Goal: Communication & Community: Answer question/provide support

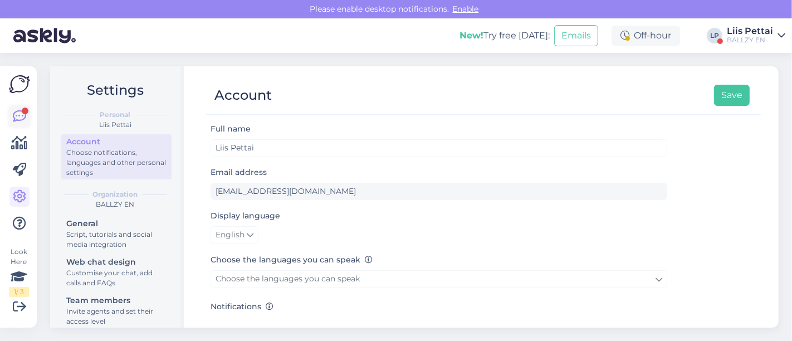
click at [20, 113] on icon at bounding box center [19, 116] width 13 height 13
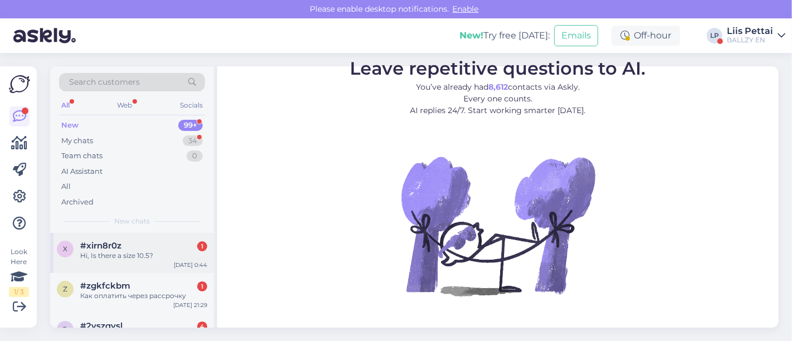
click at [138, 247] on div "#xirn8r0z 1" at bounding box center [143, 246] width 127 height 10
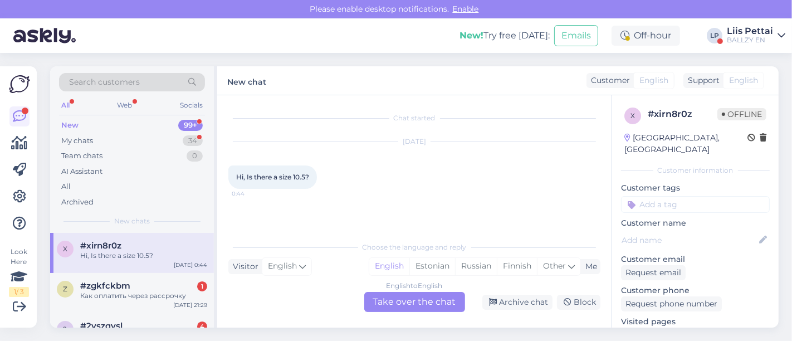
click at [654, 328] on link "[URL][DOMAIN_NAME]" at bounding box center [664, 333] width 87 height 10
click at [396, 307] on div "English to English Take over the chat" at bounding box center [414, 302] width 101 height 20
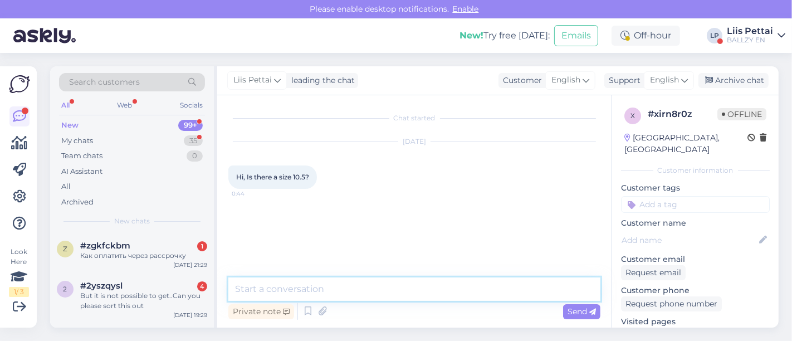
click at [385, 293] on textarea at bounding box center [414, 288] width 372 height 23
type textarea "This is a womens model, so no"
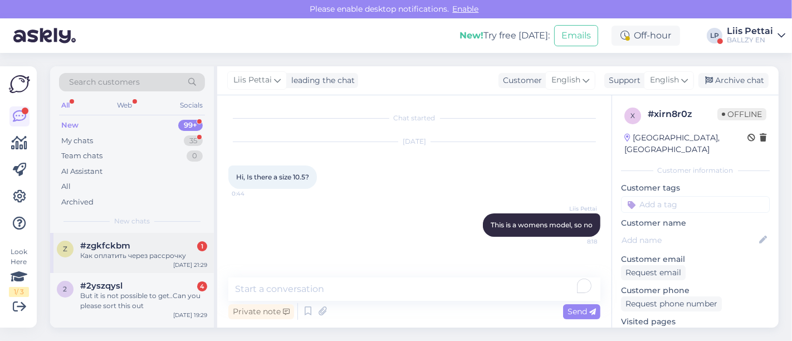
click at [109, 239] on div "z #zgkfckbm 1 Как оплатить через рассрочку [DATE] 21:29" at bounding box center [132, 253] width 164 height 40
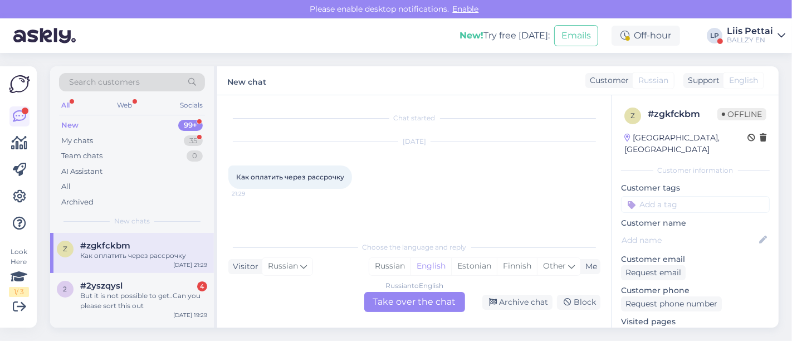
click at [400, 302] on div "Russian to English Take over the chat" at bounding box center [414, 302] width 101 height 20
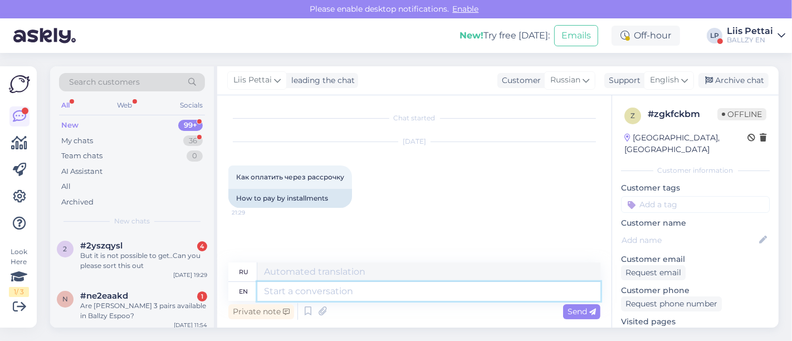
click at [405, 300] on textarea at bounding box center [428, 291] width 343 height 19
type textarea "you c"
type textarea "ты"
type textarea "you can c"
type textarea "ты можешь"
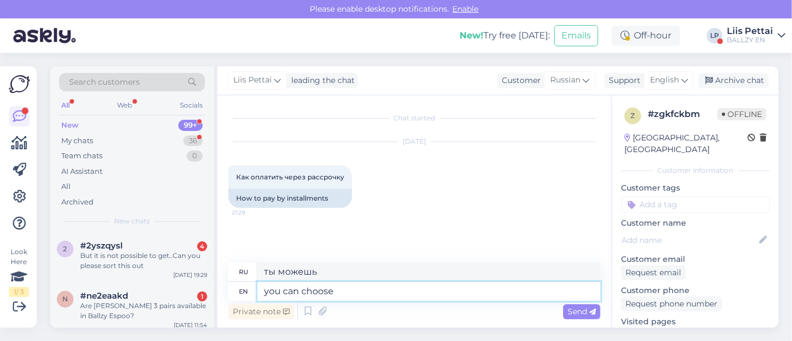
type textarea "you can choose e"
type textarea "вы можете выбрать"
type textarea "you can choose esto3"
type textarea "вы можете выбрать esto3"
type textarea "you can choose esto3 for p"
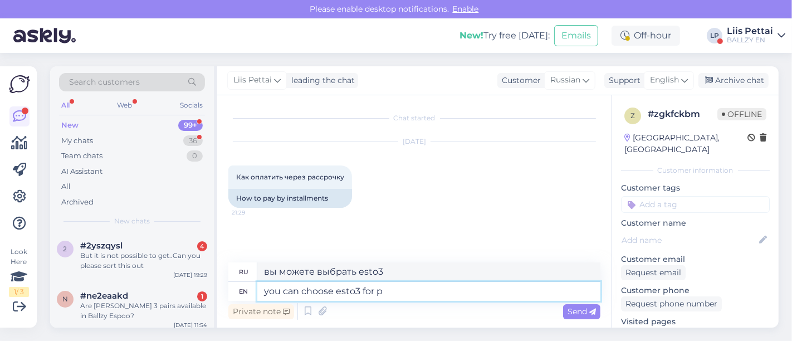
type textarea "вы можете выбрать esto3 для"
type textarea "you can choose esto3 for payment,"
type textarea "вы можете выбрать esto3 для оплаты"
type textarea "you can choose esto3 for payment, yo"
type textarea "вы можете выбрать esto3 для оплаты,"
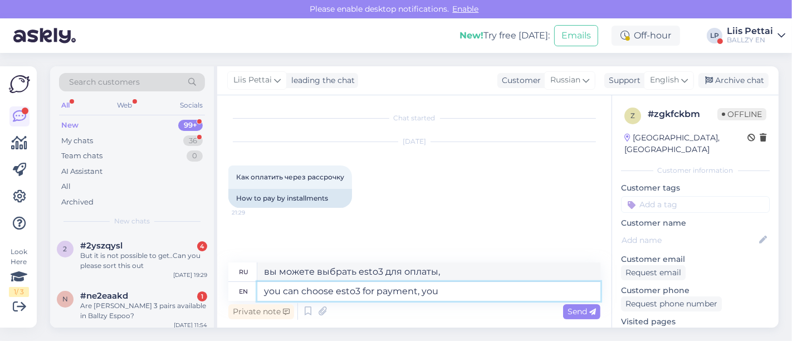
type textarea "you can choose esto3 for payment, you h"
type textarea "вы можете выбрать esto3 для оплаты, вы"
type textarea "you can choose esto3 for payment, you have t"
type textarea "вы можете выбрать esto3 для оплаты, у вас есть"
type textarea "you can choose esto3 for payment, you have to ma"
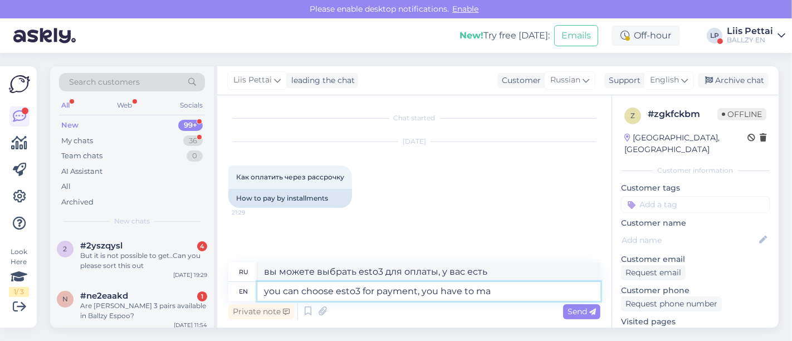
type textarea "вы можете выбрать esto3 для оплаты, вам необходимо"
type textarea "you can choose esto3 for payment, you have to make"
type textarea "вы можете выбрать esto3 для оплаты, вам необходимо сделать"
type textarea "you can choose esto3 for payment, you have to make a co"
type textarea "вы можете выбрать esto3 для оплаты, вам необходимо сделать ac"
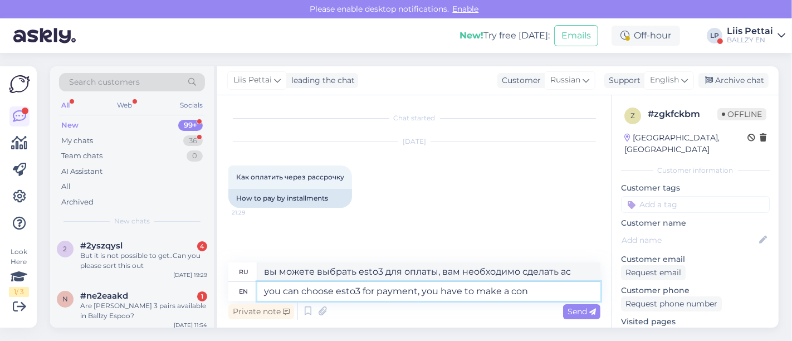
type textarea "you can choose esto3 for payment, you have to make a cont"
type textarea "вы можете выбрать esto3 для оплаты, вам необходимо сделать заказ"
type textarea "you can choose esto3 for payment, you have to make a contract w"
type textarea "вы можете выбрать esto3 для оплаты, вам необходимо заключить договор"
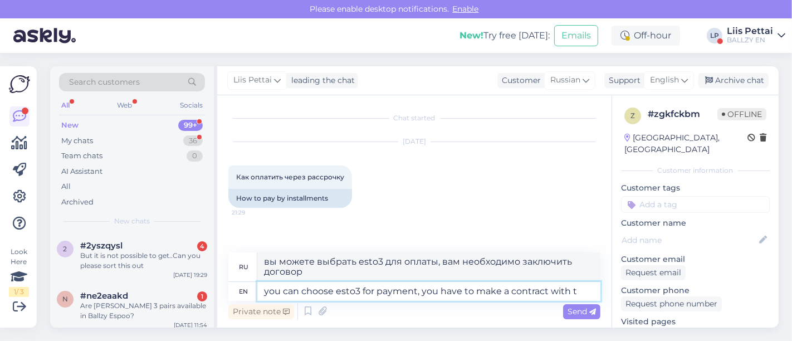
type textarea "you can choose esto3 for payment, you have to make a contract with th"
type textarea "вы можете выбрать esto3 для оплаты, вам необходимо заключить договор с"
type textarea "you can choose esto3 for payment, you have to make a contract with them"
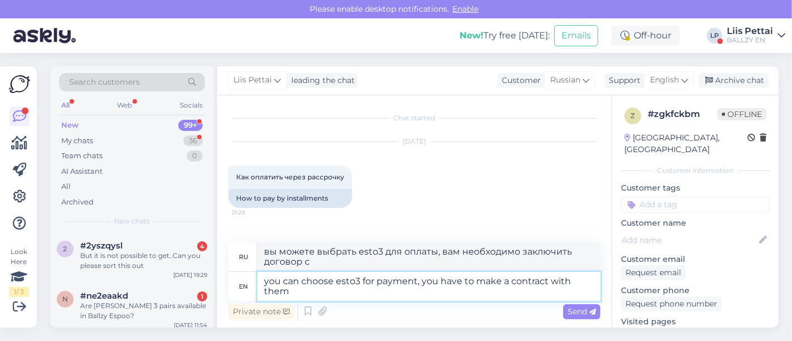
type textarea "Вы можете выбрать esto3 для оплаты, вам необходимо заключить с ними договор."
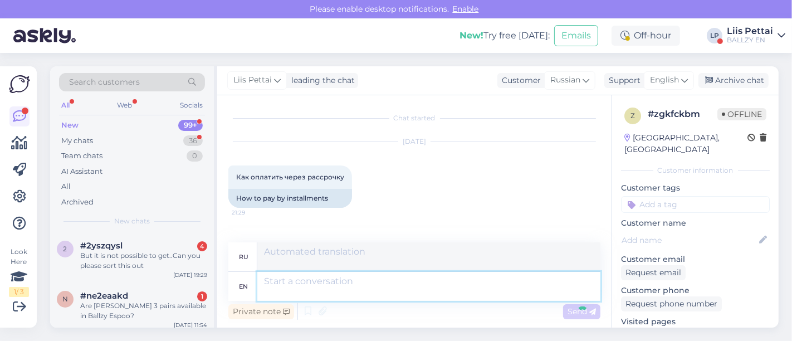
scroll to position [77, 0]
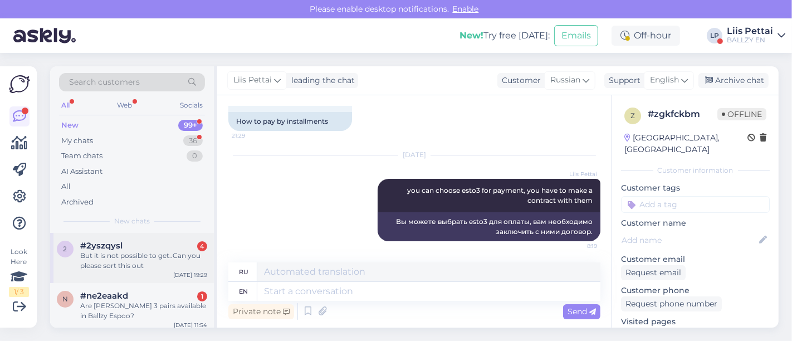
click at [85, 241] on span "#2yszqysl" at bounding box center [101, 246] width 42 height 10
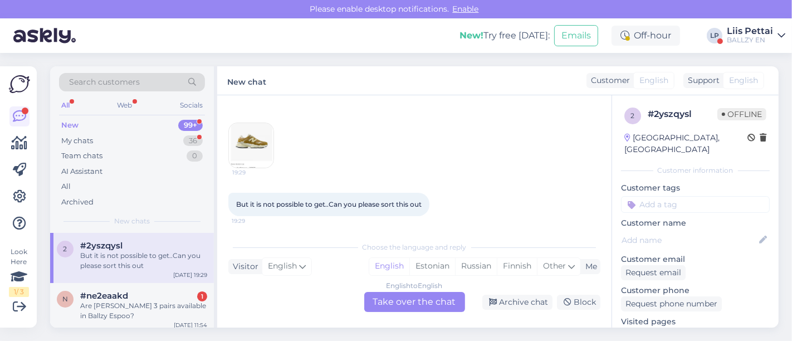
scroll to position [140, 0]
click at [235, 135] on img at bounding box center [251, 143] width 45 height 45
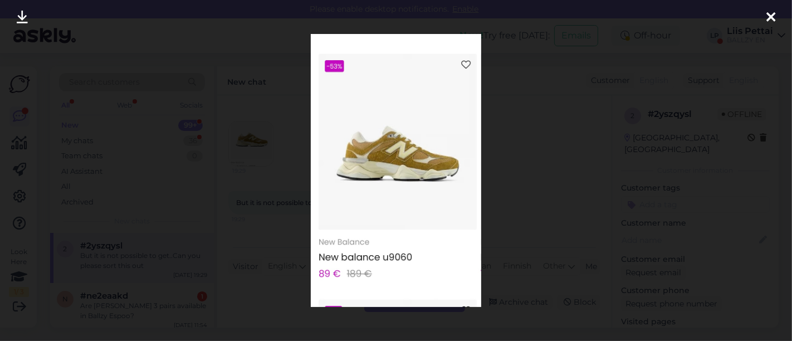
click at [289, 207] on div at bounding box center [396, 170] width 792 height 341
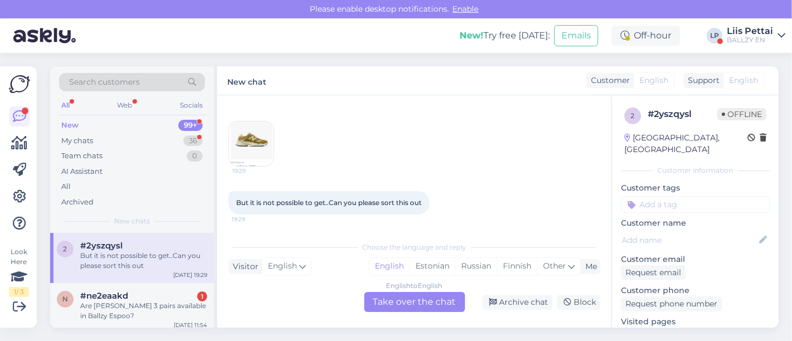
click at [686, 328] on link "[URL][DOMAIN_NAME]" at bounding box center [664, 333] width 87 height 10
click at [101, 314] on div "Are [PERSON_NAME] 3 pairs available in Ballzy Espoo?" at bounding box center [143, 311] width 127 height 20
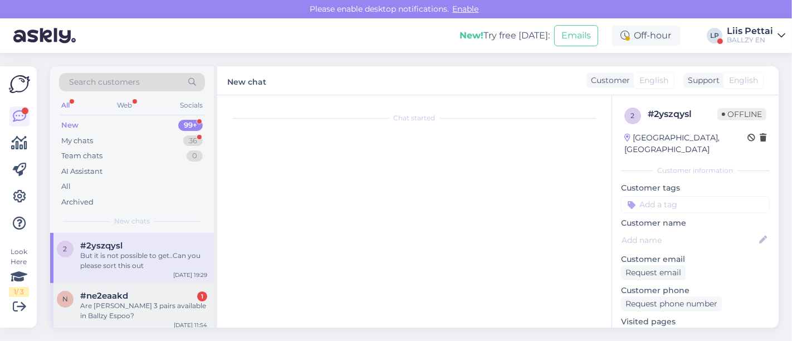
scroll to position [0, 0]
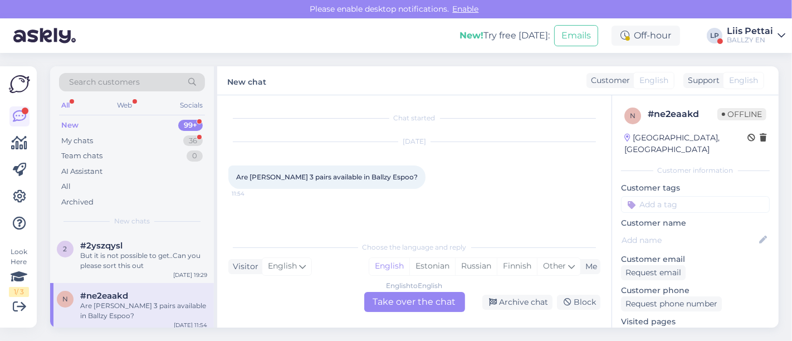
click at [423, 295] on div "English to English Take over the chat" at bounding box center [414, 302] width 101 height 20
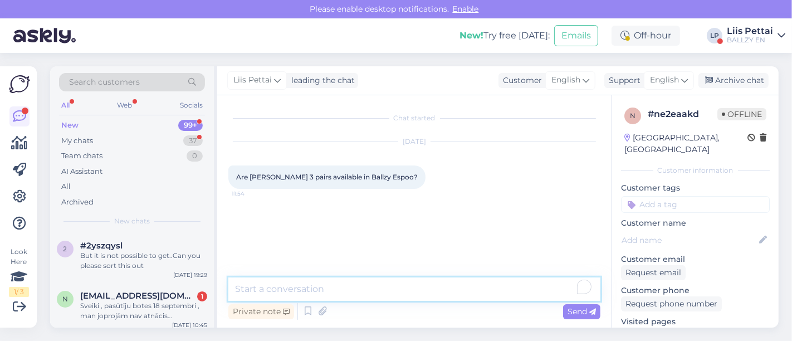
click at [404, 284] on textarea "To enrich screen reader interactions, please activate Accessibility in Grammarl…" at bounding box center [414, 288] width 372 height 23
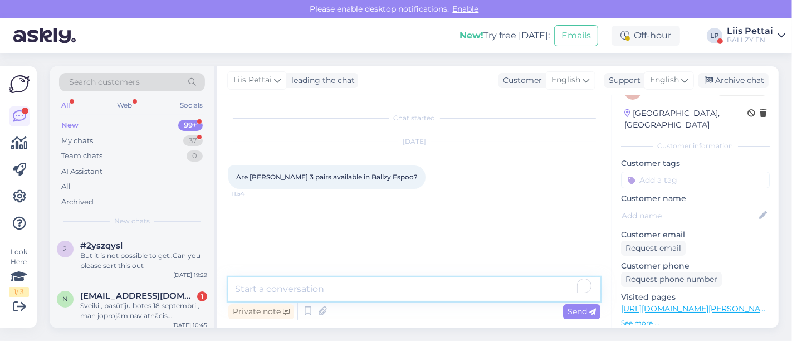
scroll to position [66, 0]
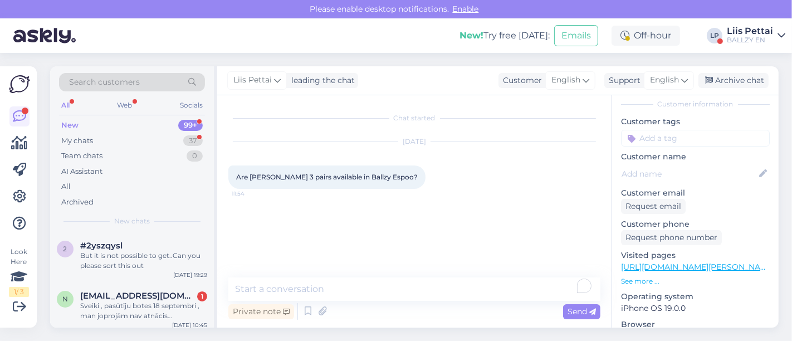
click at [719, 262] on link "[URL][DOMAIN_NAME][PERSON_NAME]" at bounding box center [698, 267] width 154 height 10
click at [390, 291] on textarea "To enrich screen reader interactions, please activate Accessibility in Grammarl…" at bounding box center [414, 288] width 372 height 23
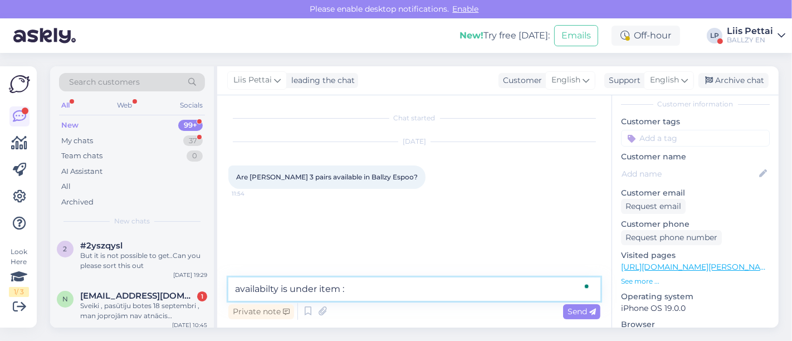
type textarea "availabilty is under item :)"
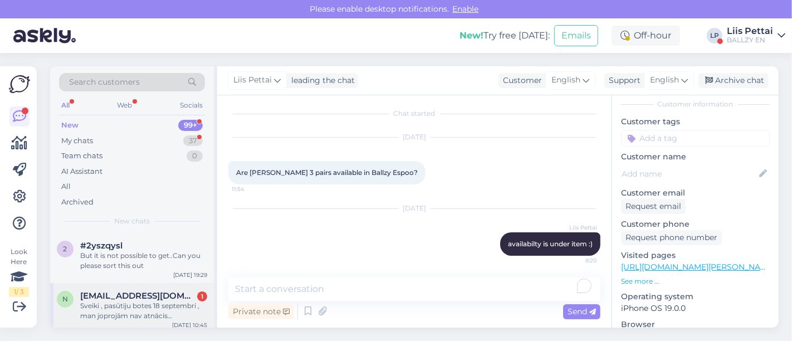
click at [139, 303] on div "Sveiki , pasūtīju botes 18 septembri , man joprojām nav atnācis izsekošanas e-p…" at bounding box center [143, 311] width 127 height 20
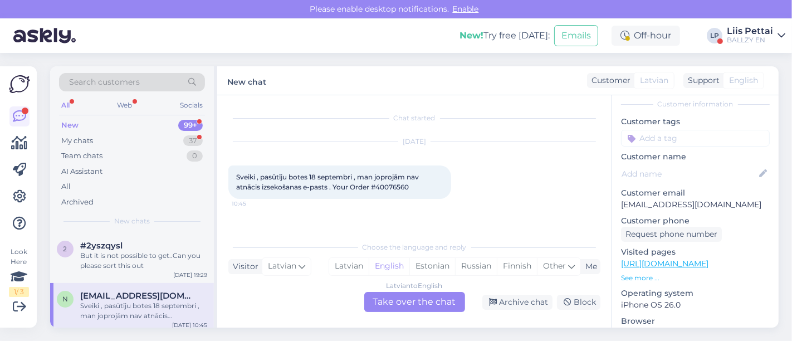
click at [416, 295] on div "Latvian to English Take over the chat" at bounding box center [414, 302] width 101 height 20
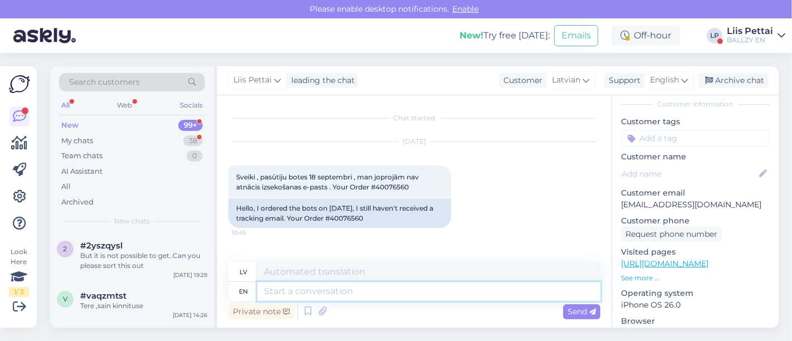
click at [367, 292] on textarea at bounding box center [428, 291] width 343 height 19
drag, startPoint x: 369, startPoint y: 217, endPoint x: 407, endPoint y: 217, distance: 38.4
click at [407, 217] on div "Hello, I ordered the bots on [DATE], I still haven't received a tracking email.…" at bounding box center [339, 213] width 223 height 29
copy div "40076560"
click at [309, 293] on textarea at bounding box center [428, 291] width 343 height 19
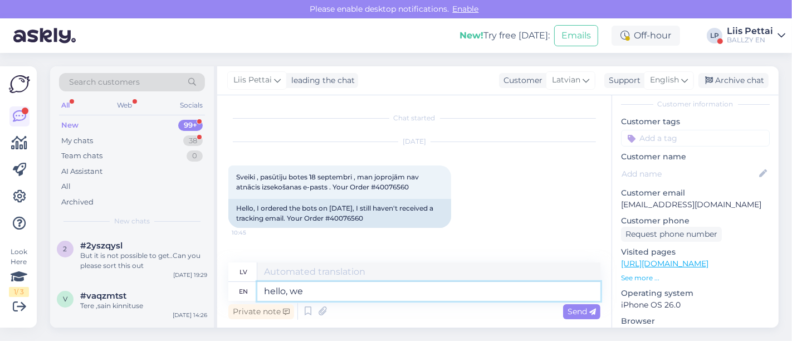
type textarea "hello, we"
type textarea "sveiki,"
type textarea "hello, we ha"
type textarea "sveiki, mēs"
type textarea "hello, we have to"
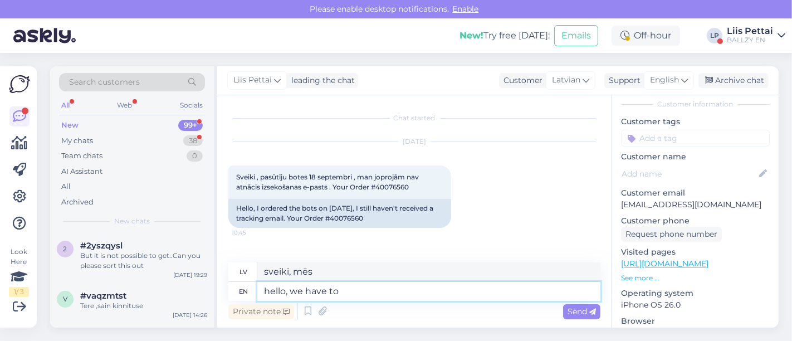
type textarea "sveiki, mums ir"
type textarea "hello, we have to con"
type textarea "Sveiki, mums ir [PERSON_NAME]"
type textarea "hello, we have to contact"
type textarea "[PERSON_NAME], mums ir jāsazinās"
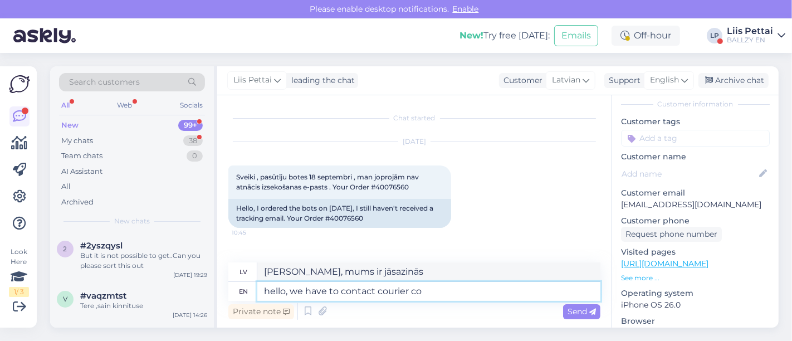
type textarea "hello, we have to contact courier com"
type textarea "Sveiki, mums jāsazinās ar kurjeru"
type textarea "hello, we have to contact courier company, be"
type textarea "Sveiki, mums jāsazinās ar kurjerpasta uzņēmumu."
type textarea "hello, we have to contact courier company, because"
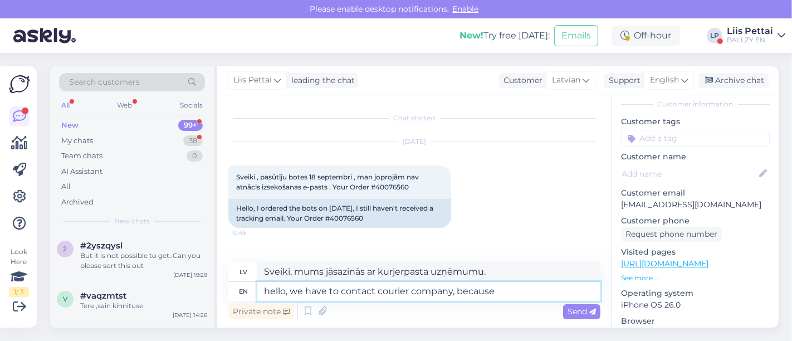
type textarea "Sveiki, mums jāsazinās ar kurjerpasta uzņēmumu, jo"
type textarea "hello, we have to contact courier company, because we have"
type textarea "Sveiki, mums jāsazinās ar kurjerpasta uzņēmumu, jo mēs"
type textarea "hello, we have to contact courier company, because we have sn"
type textarea "Sveiki, mums jāsazinās ar kurjerpasta uzņēmumu, jo mums ir"
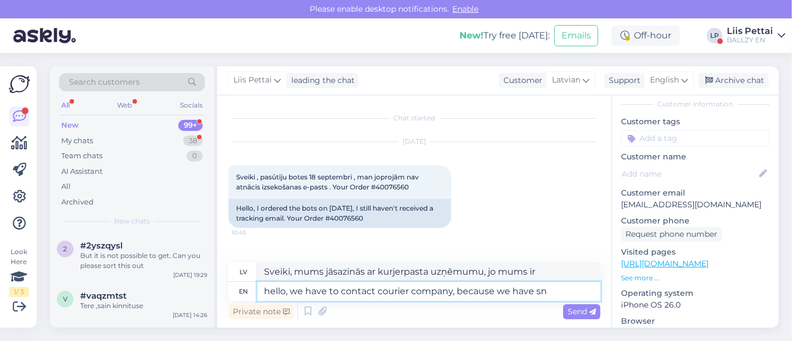
type textarea "hello, we have to contact courier company, because we have s"
type textarea "[PERSON_NAME], mums jāsazinās ar kurjerpasta uzņēmumu, jo mums ir sn"
type textarea "hello, we have to contact courier company, because we have sent thi"
type textarea "[DEMOGRAPHIC_DATA], mums jāsazinās ar kurjerpasta uzņēmumu, jo mēs esam [DEMOGR…"
type textarea "hello, we have to contact courier company, because we have sent this"
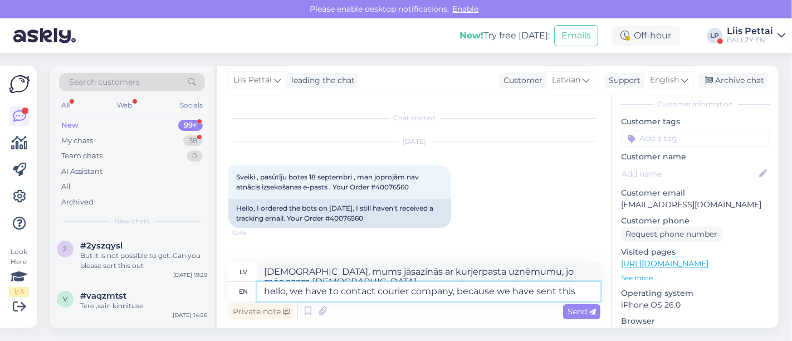
type textarea "Sveiki, mums jāsazinās ar kurjerpasta uzņēmumu, jo mēs to nosūtījām"
type textarea "hello, we have to contact courier company, because we have sent this ou 19"
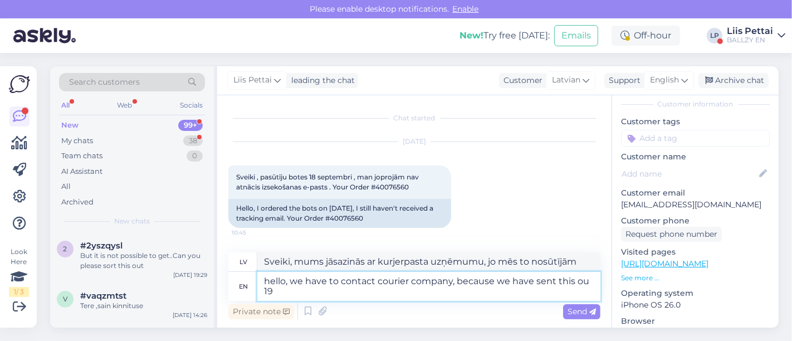
type textarea "[DEMOGRAPHIC_DATA], mums jāsazinās ar kurjerpasta uzņēmumu, jo mēs to esam [DEM…"
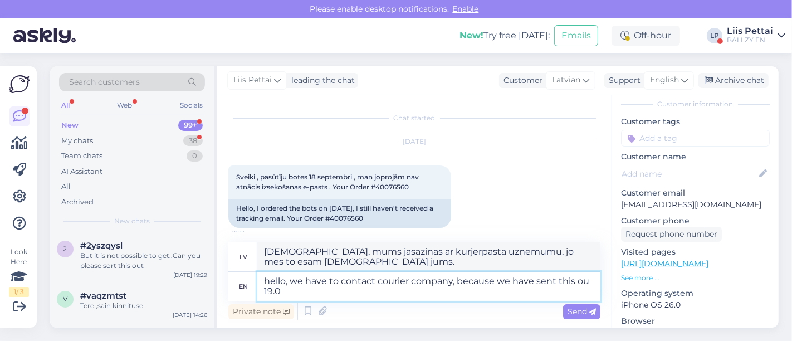
type textarea "hello, we have to contact courier company, because we have sent this ou 19.09"
type textarea "[PERSON_NAME], mums jāsazinās ar kurjerpasta uzņēmumu, jo mēs to nosūtījām jums…"
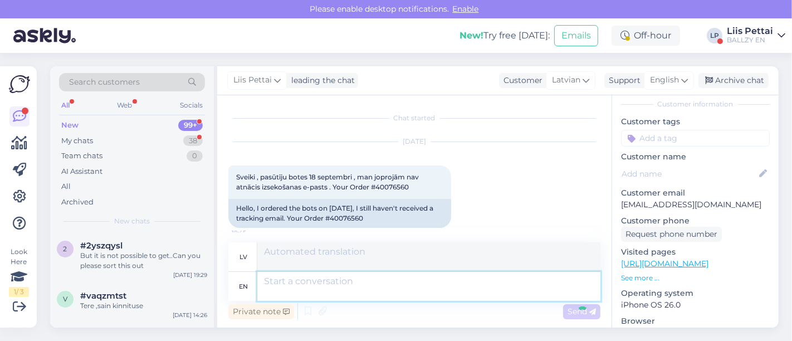
scroll to position [97, 0]
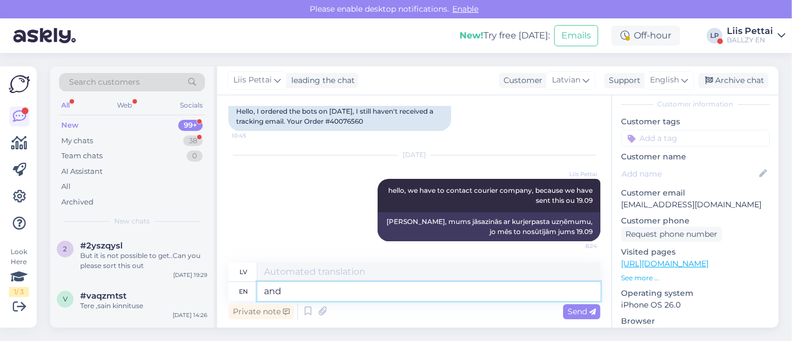
type textarea "and t"
type textarea "un"
type textarea "and there is n"
type textarea "un tur ir"
type textarea "and there is no"
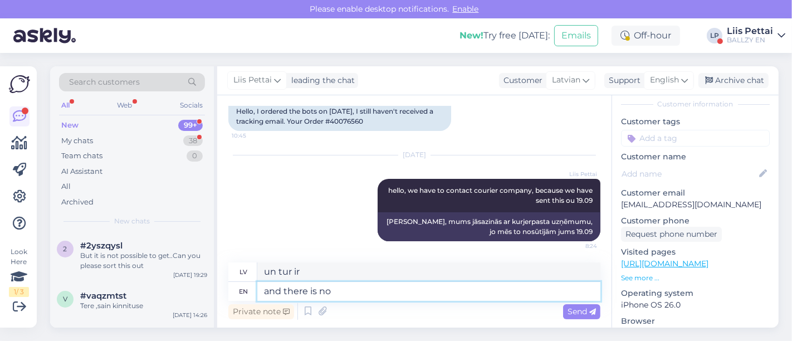
type textarea "un tur"
type textarea "and there is no tr"
type textarea "un tur nav nekāda"
type textarea "and there is no tracking t"
type textarea "un nav izsekošanas"
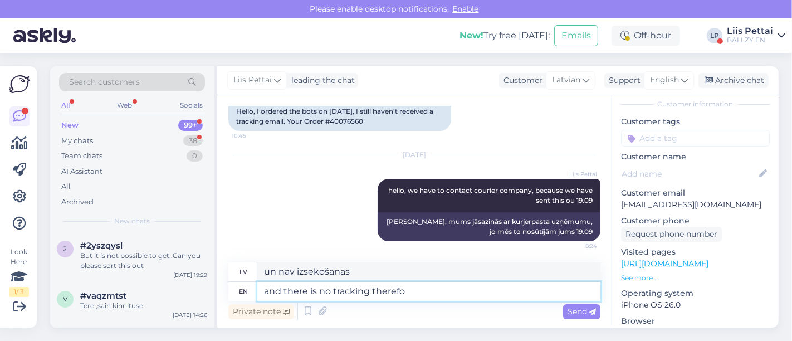
type textarea "and there is no tracking therefor"
type textarea "un tam nav izsekošanas iespējas"
type textarea "and there is no tracking therefor courier ha"
type textarea "un kurjeram nav izsekošanas iespējas"
type textarea "and there is no tracking therefor courier have n"
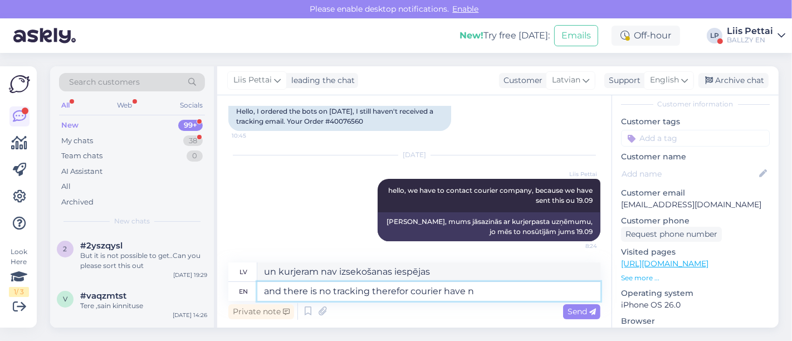
type textarea "un nav izsekošanas iespējas, tāpēc kurjeram ir"
type textarea "and there is no tracking therefor courier have not re"
type textarea "un nav izsekošanas iespējas, tāpēc kurjers to nav izdarījis"
type textarea "and there is no tracking therefor courier have not registere"
type textarea "un nav izsekošanas iespējas, tāpēc kurjers nav reģistrējies"
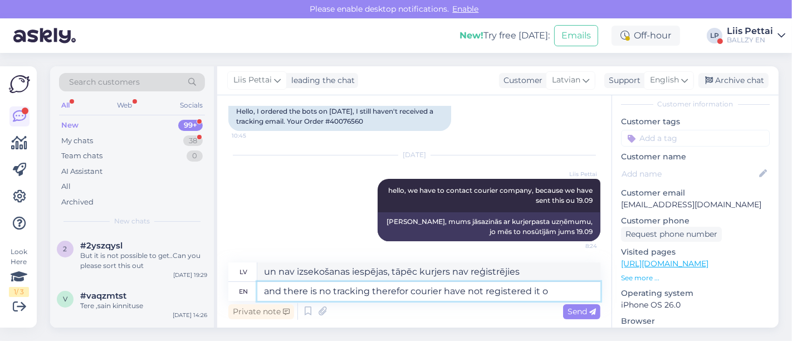
type textarea "and there is no tracking therefor courier have not registered it on"
type textarea "un nav izsekošanas iespējas, tāpēc kurjers to nav reģistrējis"
type textarea "and there is no tracking therefor courier have not registered it in"
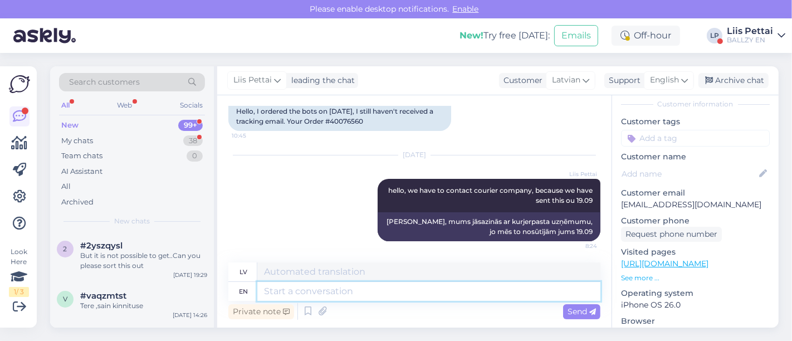
scroll to position [174, 0]
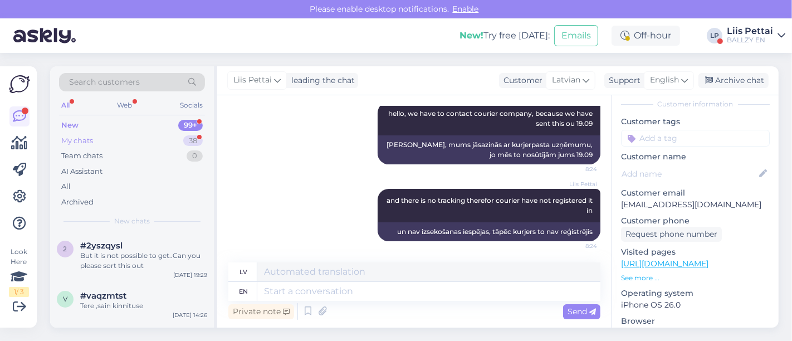
click at [93, 136] on div "My chats" at bounding box center [77, 140] width 32 height 11
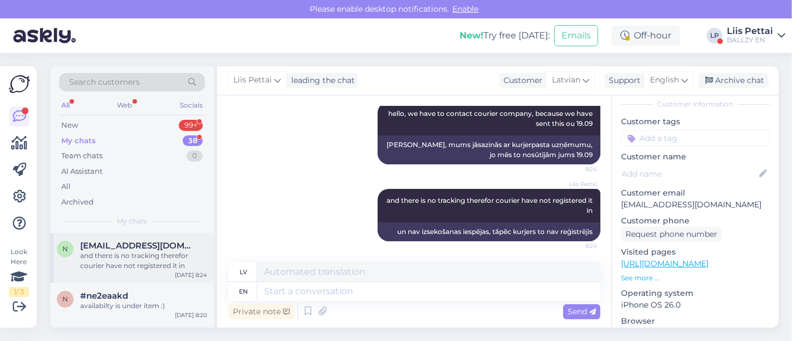
click at [119, 244] on span "[EMAIL_ADDRESS][DOMAIN_NAME]" at bounding box center [138, 246] width 116 height 10
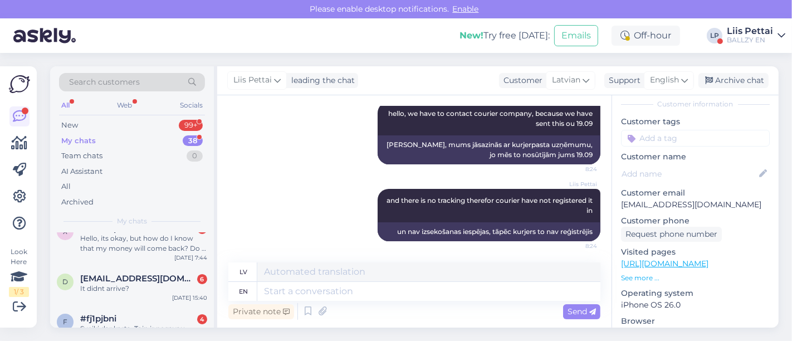
scroll to position [173, 0]
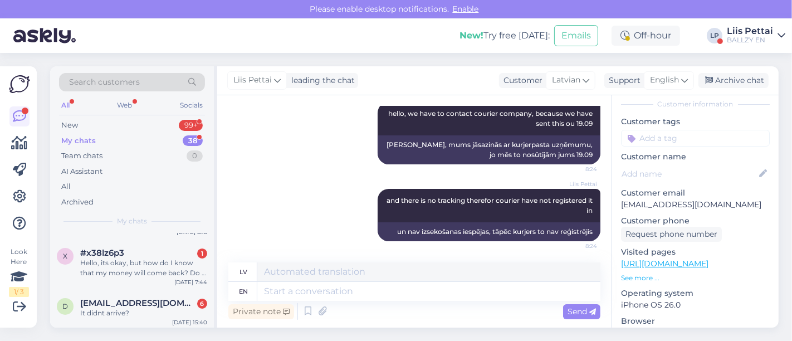
click at [119, 244] on div "x #x38lz6p3 1 Hello, its okay, but how do I know that my money will come back? …" at bounding box center [132, 265] width 164 height 50
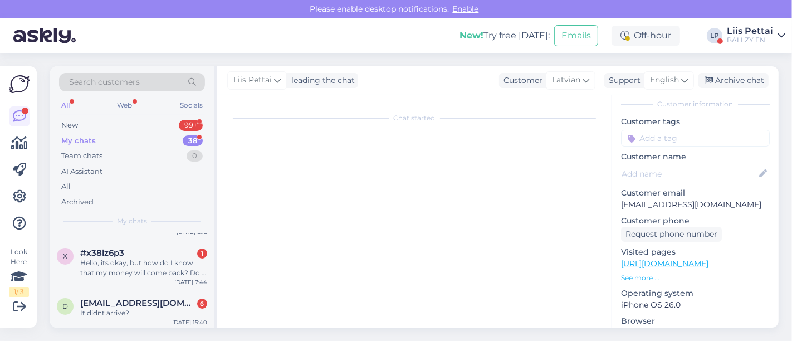
scroll to position [184, 0]
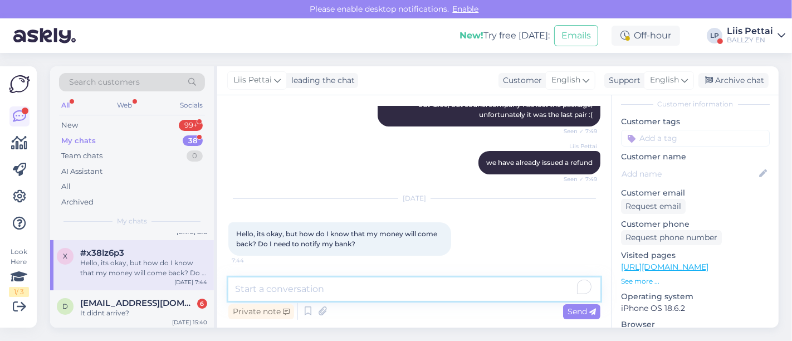
click at [427, 296] on textarea "To enrich screen reader interactions, please activate Accessibility in Grammarl…" at bounding box center [414, 288] width 372 height 23
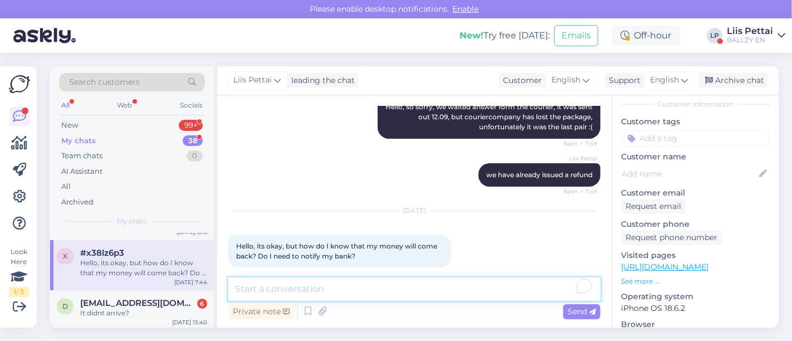
scroll to position [183, 0]
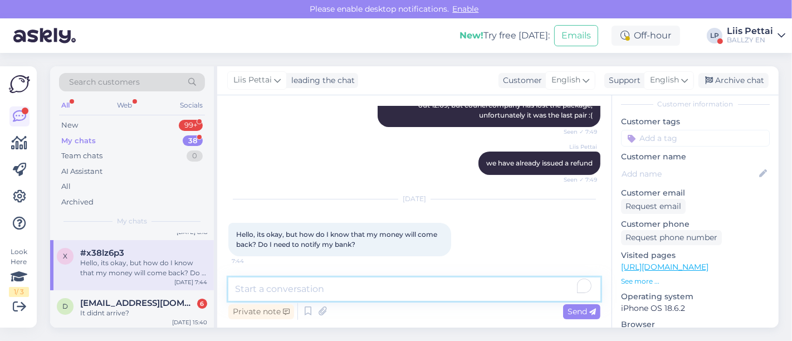
click at [499, 281] on textarea "To enrich screen reader interactions, please activate Accessibility in Grammarl…" at bounding box center [414, 288] width 372 height 23
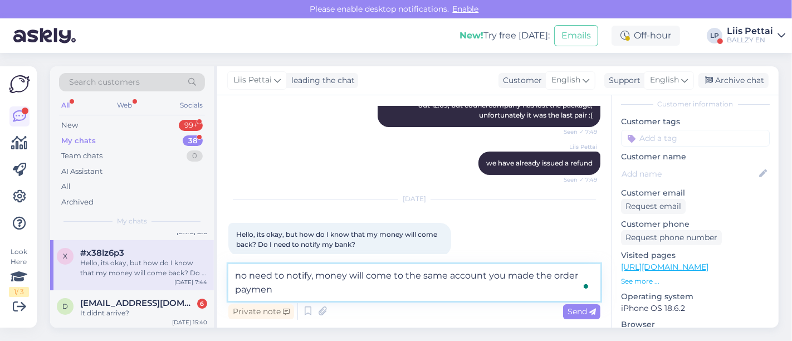
type textarea "no need to notify, money will come to the same account you made the order payme…"
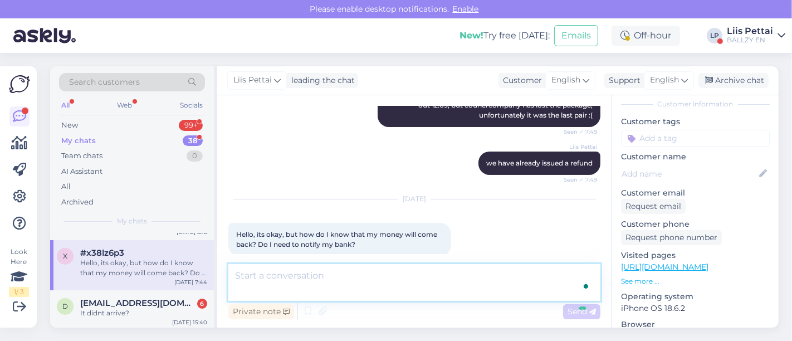
scroll to position [242, 0]
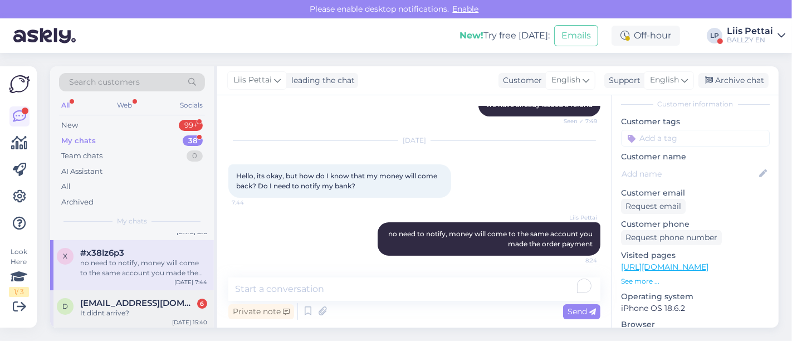
click at [151, 308] on div "It didnt arrive?" at bounding box center [143, 313] width 127 height 10
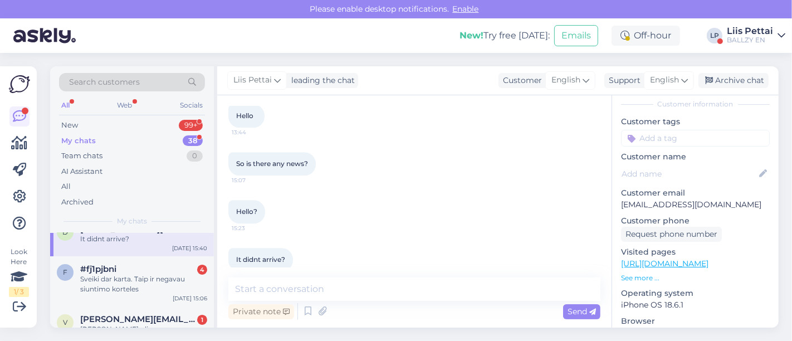
scroll to position [223, 0]
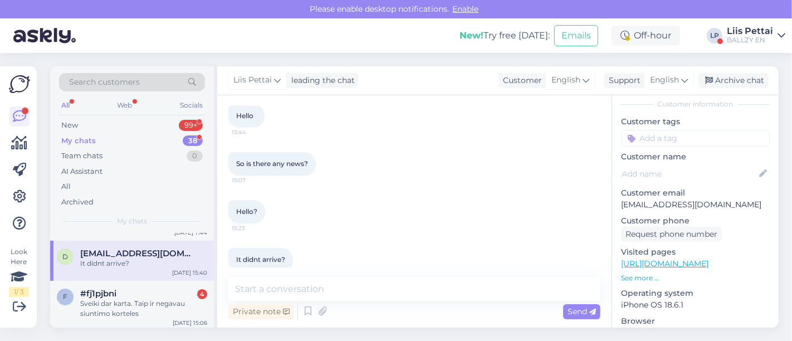
click at [151, 306] on div "Sveiki dar karta. Taip ir negavau siuntimo korteles" at bounding box center [143, 308] width 127 height 20
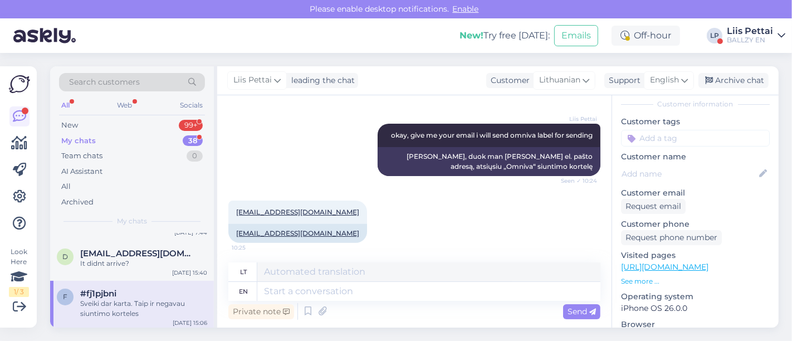
scroll to position [337, 0]
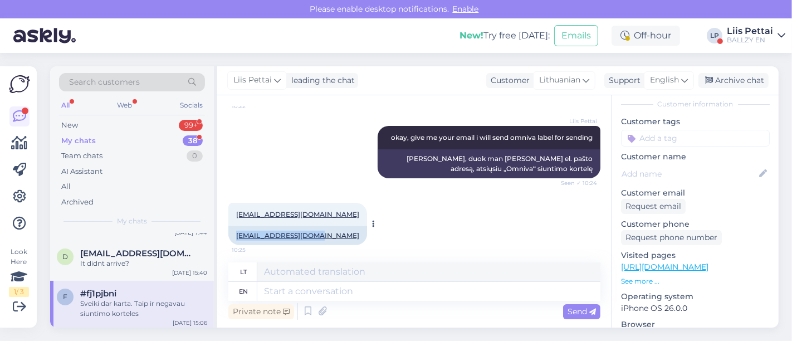
drag, startPoint x: 319, startPoint y: 238, endPoint x: 237, endPoint y: 235, distance: 82.5
click at [237, 235] on div "[EMAIL_ADDRESS][DOMAIN_NAME]" at bounding box center [297, 235] width 139 height 19
copy link "[EMAIL_ADDRESS][DOMAIN_NAME]"
click at [312, 289] on textarea at bounding box center [428, 291] width 343 height 19
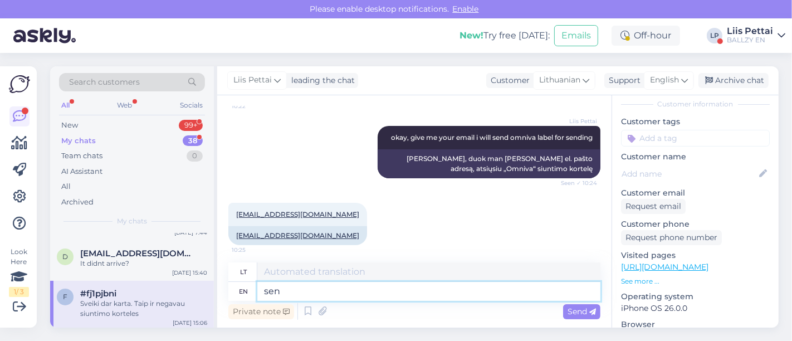
type textarea "sent"
type textarea "išsiųstas"
type textarea "s"
type textarea "labe"
type textarea "labė"
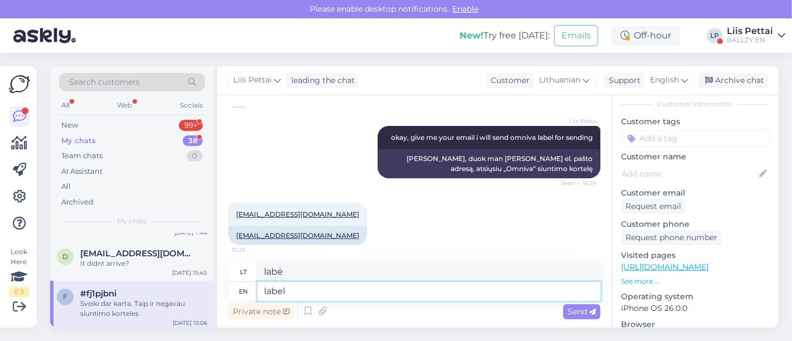
type textarea "label i"
type textarea "etiketė"
type textarea "label is se"
type textarea "etiketė yra"
type textarea "label is sent"
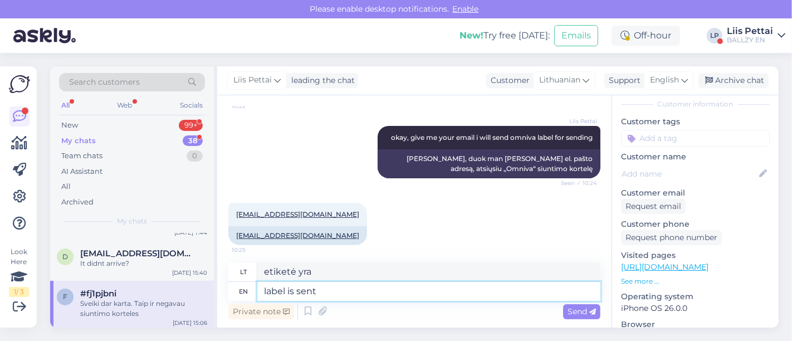
type textarea "etiketė išsiųsta"
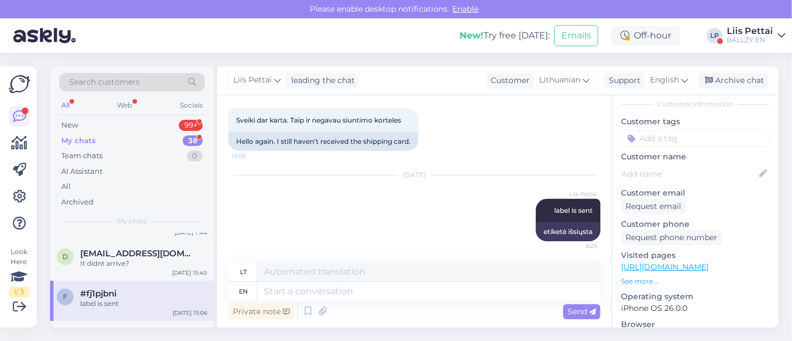
click at [153, 293] on div "#fj1pjbni" at bounding box center [143, 293] width 127 height 10
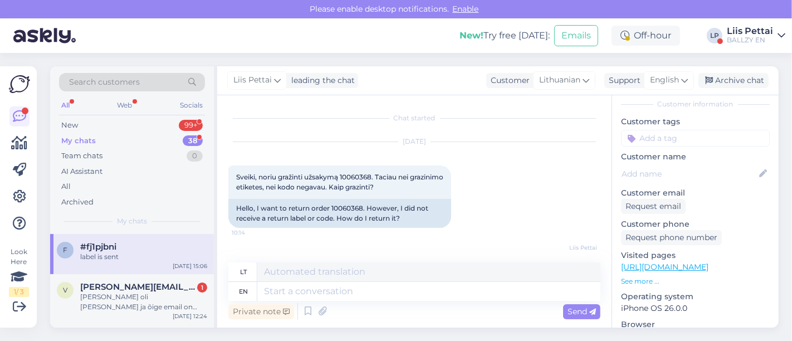
scroll to position [272, 0]
click at [153, 293] on div "[PERSON_NAME] oli [PERSON_NAME] ja õige email on [EMAIL_ADDRESS][DOMAIN_NAME]" at bounding box center [143, 299] width 127 height 20
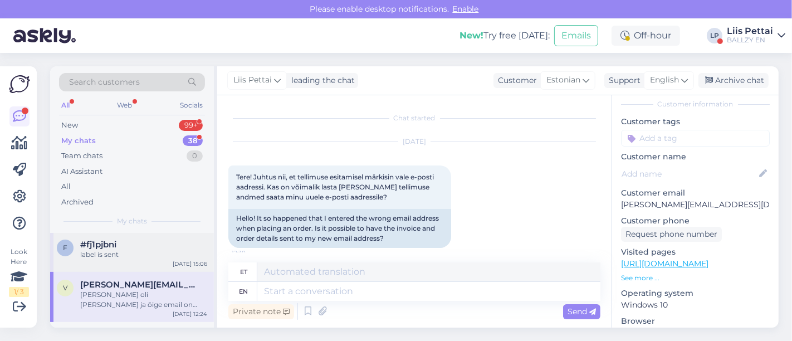
scroll to position [184, 0]
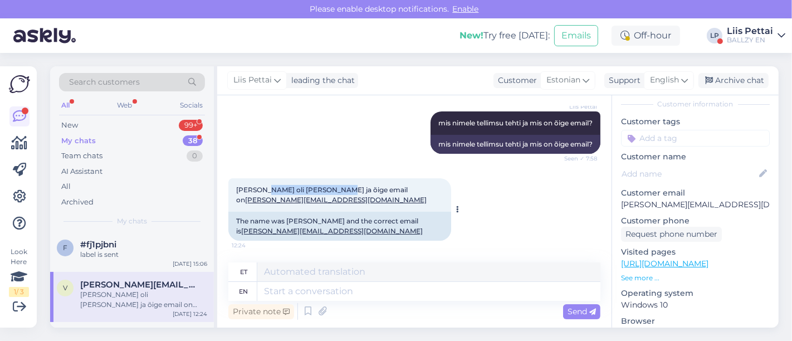
drag, startPoint x: 262, startPoint y: 189, endPoint x: 334, endPoint y: 190, distance: 71.8
click at [334, 190] on span "[PERSON_NAME] oli [PERSON_NAME] ja õige email on [EMAIL_ADDRESS][DOMAIN_NAME]" at bounding box center [331, 194] width 190 height 18
copy span "[PERSON_NAME]"
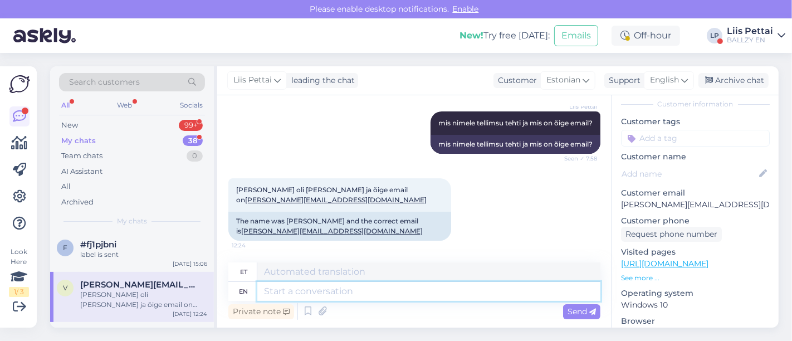
click at [357, 302] on div "et en Private note Send" at bounding box center [414, 292] width 372 height 60
type textarea "teil on"
type textarea "teil"
type textarea "teil on s"
type textarea "teil on"
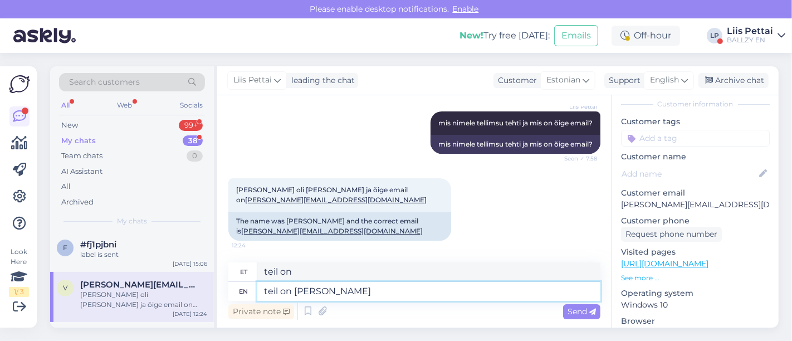
type textarea "teil on [PERSON_NAME]"
type textarea "teil on seal õ"
type textarea "teil tihendil"
type textarea "teil on seal õige ema"
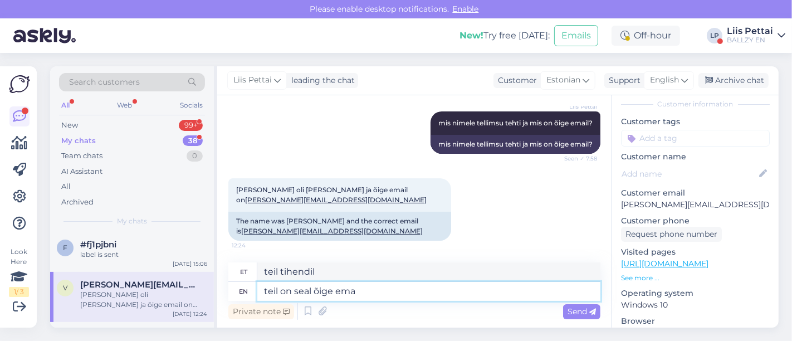
type textarea "teil on õige [PERSON_NAME]"
type textarea "teil on seal õige email, ma"
type textarea "teil on õige e-posti aadress,"
type textarea "teil on seal õige email, ma p"
type textarea "teil on õige e-posti aadress, [GEOGRAPHIC_DATA]"
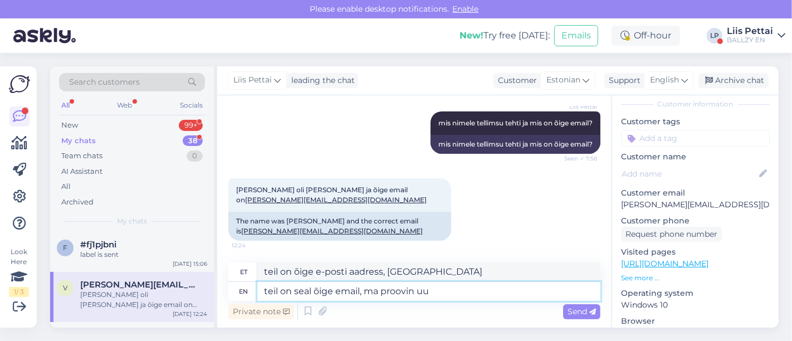
type textarea "teil on seal õige email, ma proovin uue"
type textarea "teil on seal õige email, ma proovin"
type textarea "teil on seal õige email, ma proovin uuesti saa"
type textarea "teil on seal õige email, ma proovin uuesti"
type textarea "teil on seal õige email, ma proovin uuesti saata"
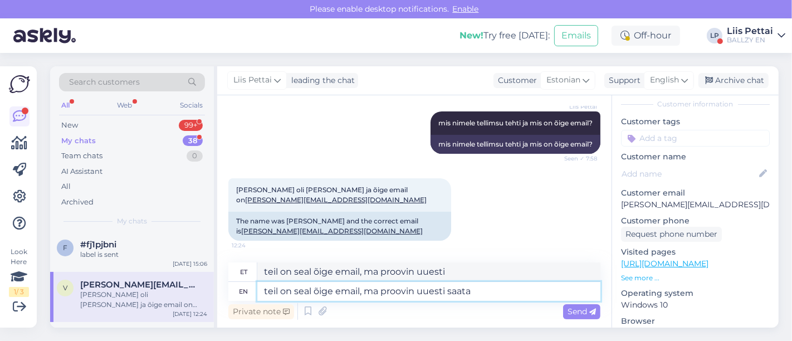
type textarea "teil on seal õige email, ma proovin uuesti saata"
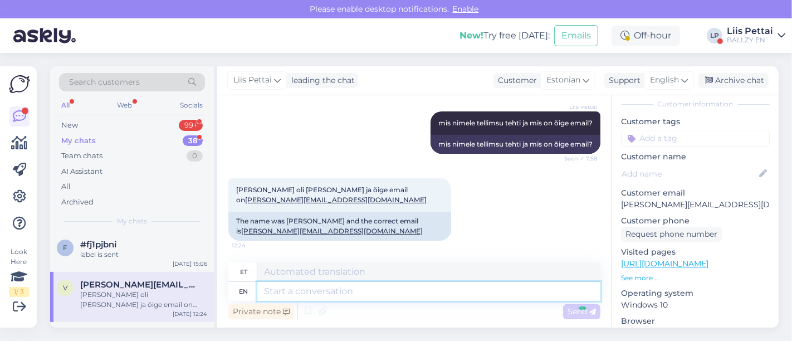
scroll to position [274, 0]
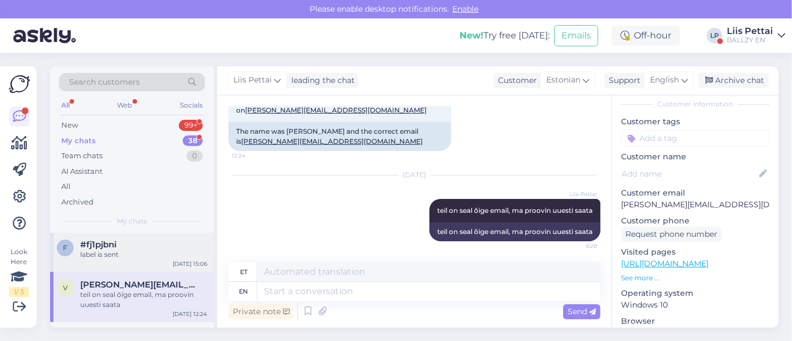
click at [129, 255] on div "label is sent" at bounding box center [143, 254] width 127 height 10
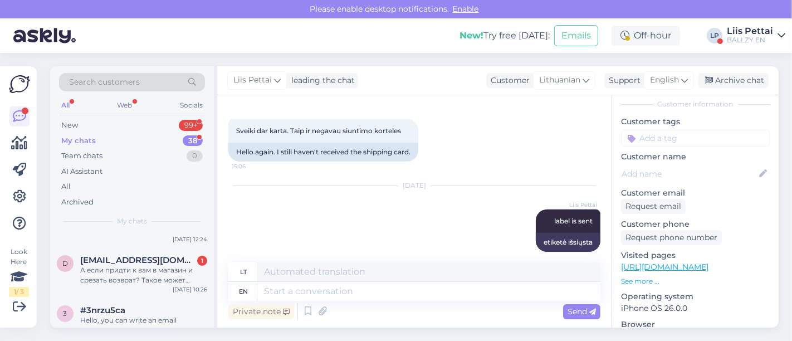
scroll to position [371, 0]
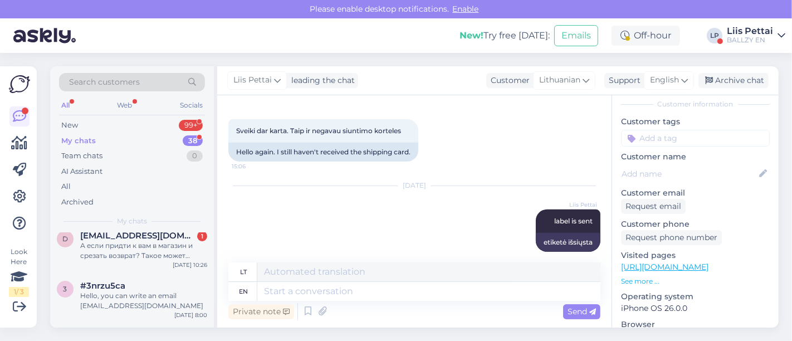
click at [129, 255] on div "А если придти к вам в магазин и срезать возврат? Такое может пройти?" at bounding box center [143, 251] width 127 height 20
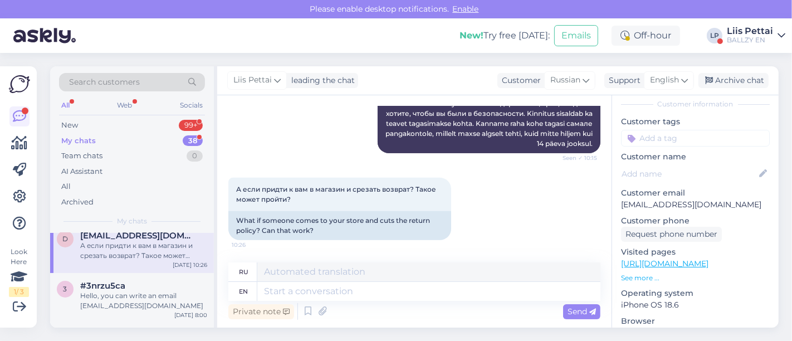
scroll to position [424, 0]
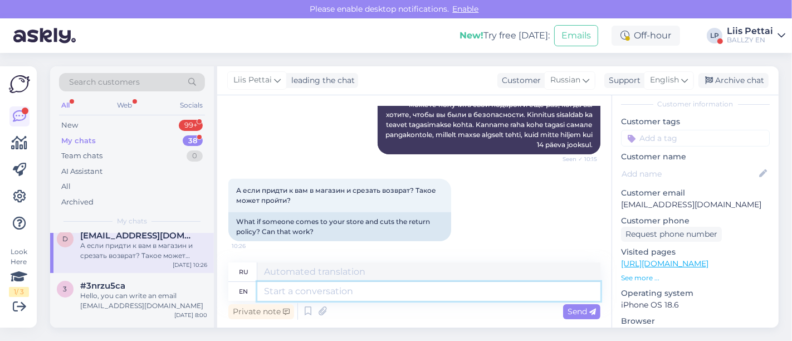
click at [434, 290] on textarea at bounding box center [428, 291] width 343 height 19
click at [509, 294] on textarea at bounding box center [428, 291] width 343 height 19
click at [558, 291] on textarea at bounding box center [428, 291] width 343 height 19
type textarea "did n"
type textarea "делал"
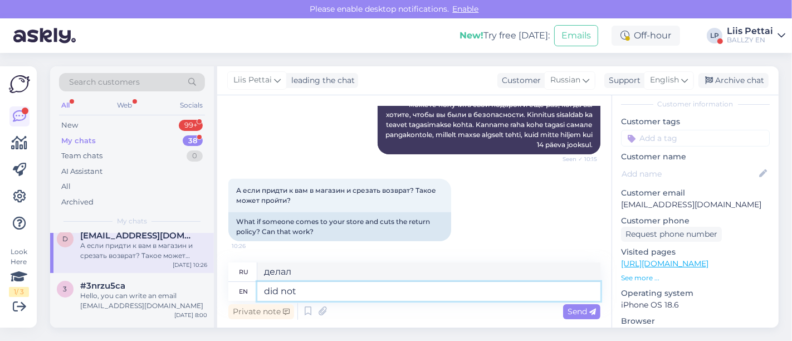
type textarea "did not"
type textarea "не сделал"
type textarea "did not understand t"
type textarea "не понял"
type textarea "did not understand the question"
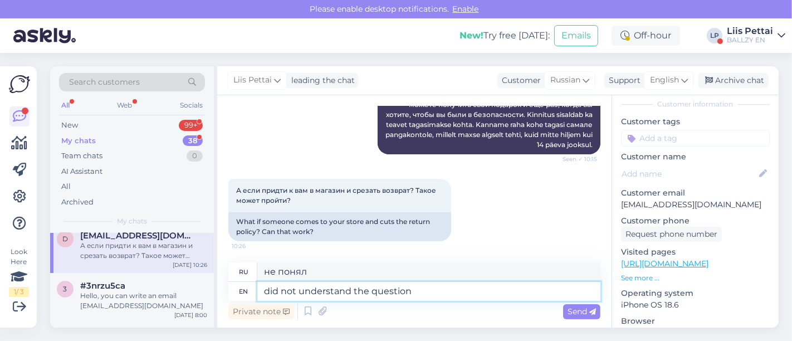
type textarea "не понял вопрос"
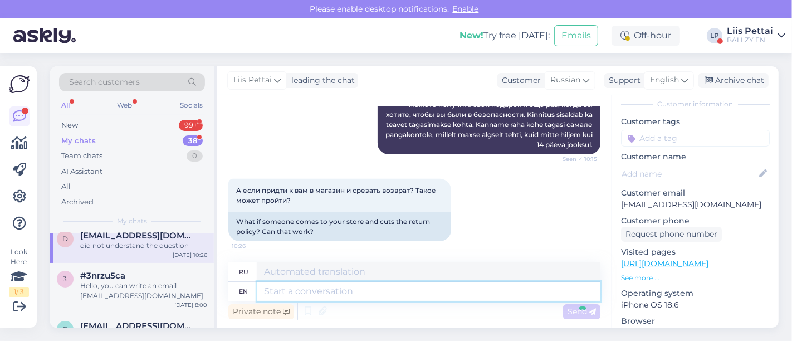
scroll to position [514, 0]
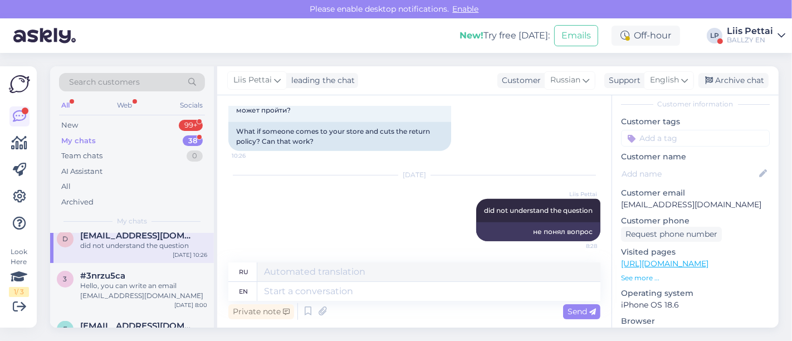
click at [748, 37] on div "BALLZY EN" at bounding box center [750, 40] width 46 height 9
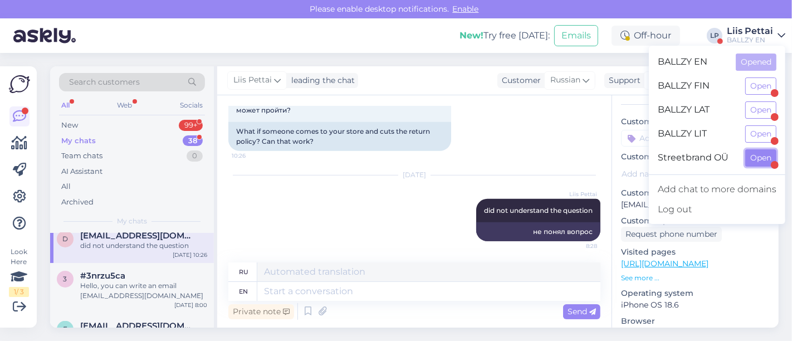
click at [760, 157] on button "Open" at bounding box center [760, 157] width 31 height 17
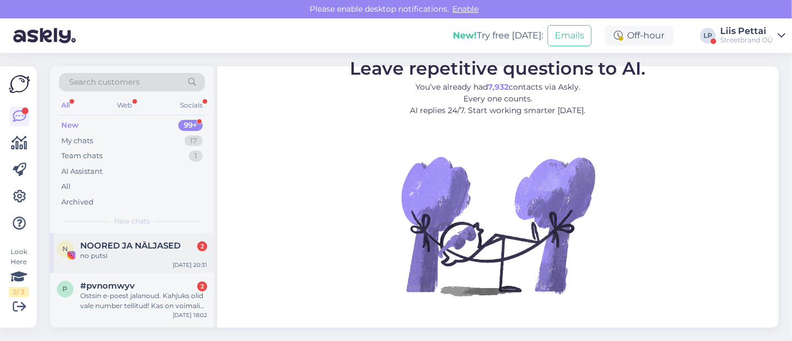
click at [167, 253] on div "no putsi" at bounding box center [143, 256] width 127 height 10
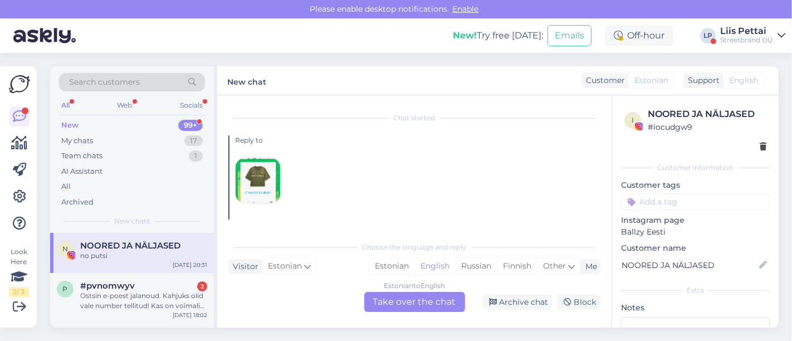
scroll to position [111, 0]
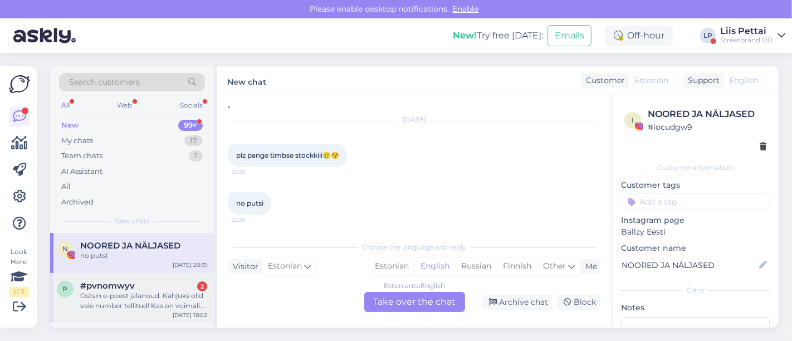
click at [159, 293] on div "Ostsin e-poest jalanoud. Kahjuks olid vale number tellitud! Kas on voimalik ara…" at bounding box center [143, 301] width 127 height 20
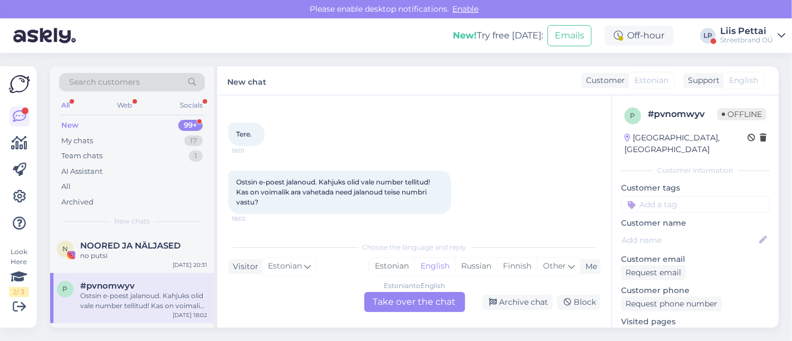
click at [399, 296] on div "Estonian to English Take over the chat" at bounding box center [414, 302] width 101 height 20
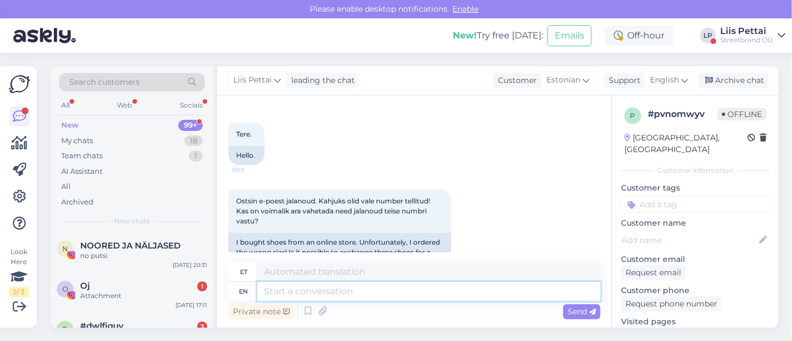
click at [380, 290] on textarea at bounding box center [428, 291] width 343 height 19
type textarea "Tere, kah"
type textarea "Tere,"
type textarea "Tere, kahjuks ve"
type textarea "Tere, kahjuks"
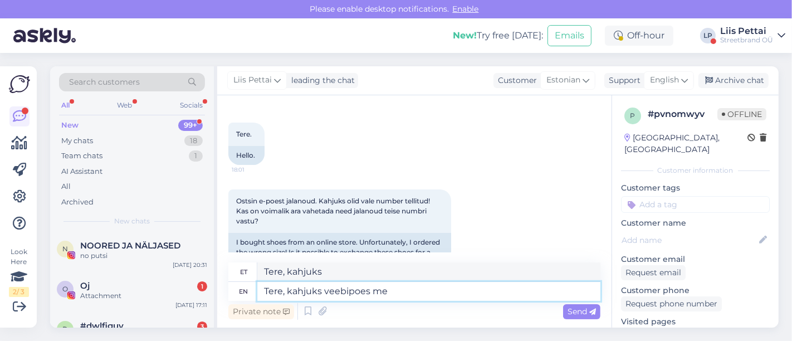
type textarea "Tere, kahjuks veebipoes me"
type textarea "Tere, kahjuks veebipoes"
type textarea "Tere, kahjuks veebipoes me va"
type textarea "Tere, kahjuks veebipoes mind"
type textarea "Tere, kahjuks veebipoes me vahetusi e"
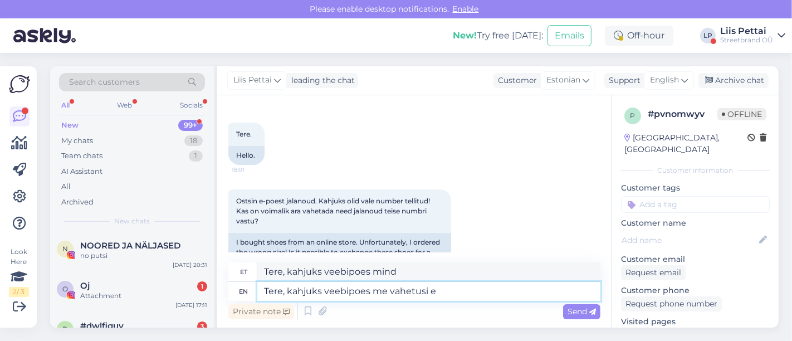
type textarea "Tere, kahjuks veebipoes me vahetusi"
type textarea "Tere, kahjuks veebipoes me vahetusi e tee"
type textarea "Tere, kahjuks veebipoes me vahetusi e"
type textarea "Tere, kahjuks veebipoes me vahetusi ei te"
type textarea "Tere, kahjuks veebipoes me vahetusi ei"
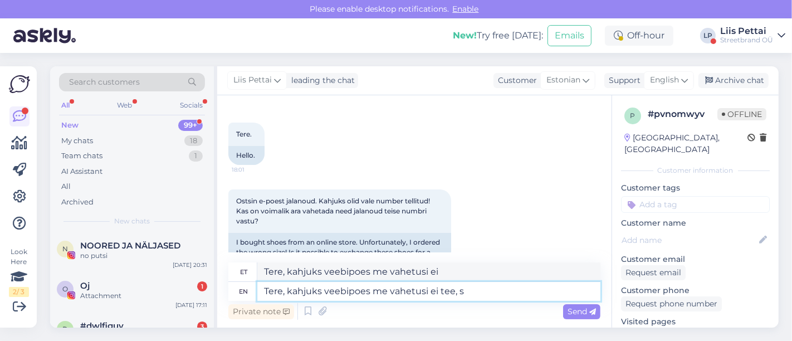
type textarea "Tere, kahjuks veebipoes me vahetusi ei tee, sa"
type textarea "Tere, kahjuks veebipoes me vahetusi ei tee,"
type textarea "Tere, kahjuks veebipoes me vahetusi ei tee, saate taga"
type textarea "Tere, kahjuks veebipoes me vahetusi ei tee, saate"
type textarea "Tere, kahjuks veebipoes me vahetusi ei tee, saate tagastada ja"
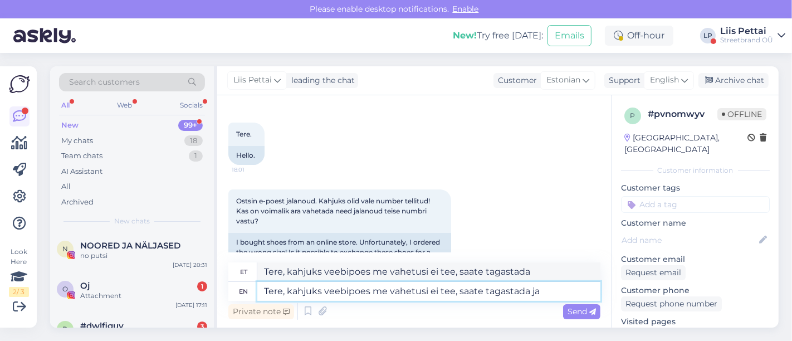
type textarea "Tere, kahjuks veebipoes me vahetusi ei tee, saate tagastada ja"
type textarea "Tere, kahjuks veebipoes me vahetusi ei tee, saate tagastada ja uue suu"
type textarea "Tere, kahjuks veebipoes me vahetusi ei tee, saate tagastada ja uue"
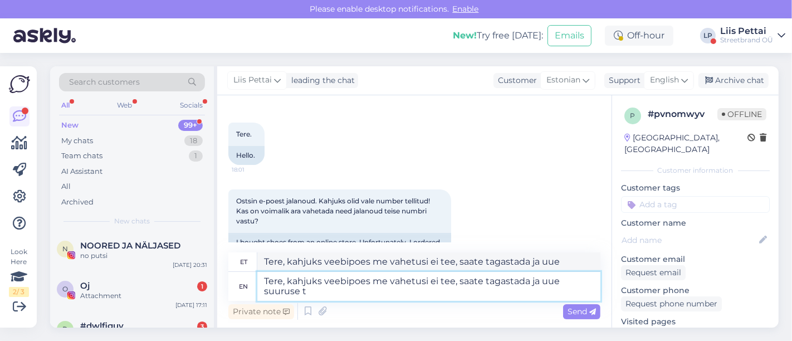
type textarea "Tere, kahjuks veebipoes me vahetusi ei tee, saate tagastada ja uue suuruse te"
type textarea "Tere, kahjuks veebipoes me vahetusi ei tee, saate tagastada ja uue suuruse"
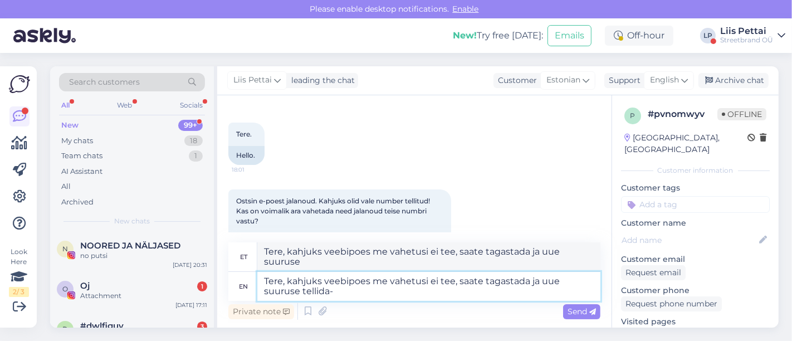
type textarea "Tere, kahjuks veebipoes me vahetusi ei tee, saate tagastada ja uue suuruse tell…"
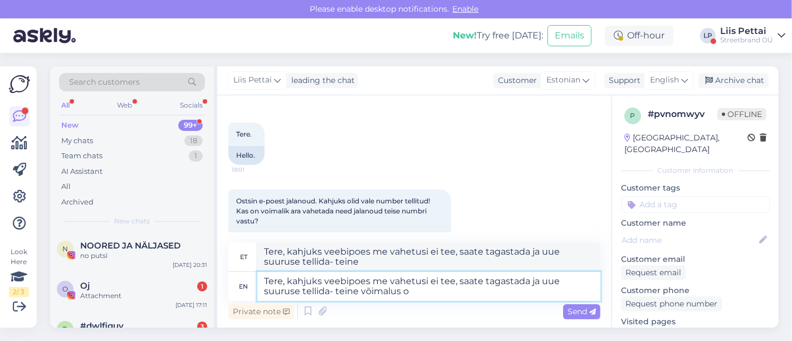
type textarea "Tere, kahjuks veebipoes me vahetusi ei tee, saate tagastada ja uue suuruse tell…"
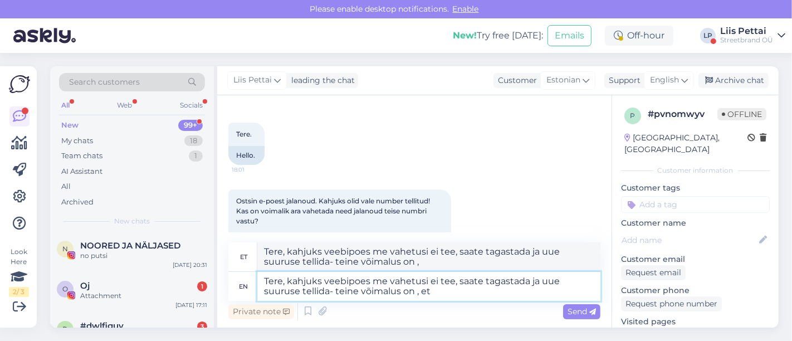
type textarea "Tere, kahjuks veebipoes me vahetusi ei tee, saate tagastada ja uue suuruse tell…"
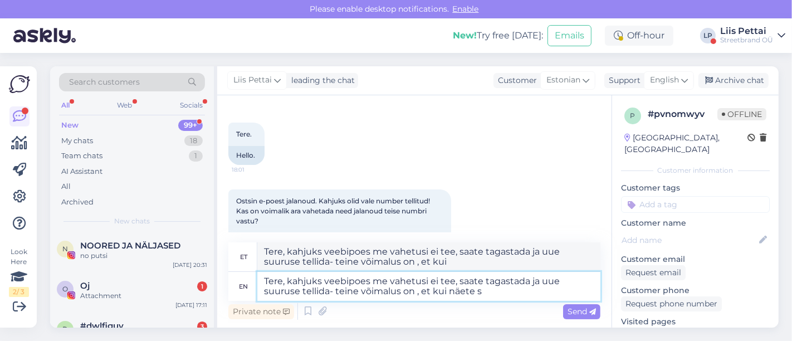
type textarea "Tere, kahjuks veebipoes me vahetusi ei tee, saate tagastada ja uue suuruse tell…"
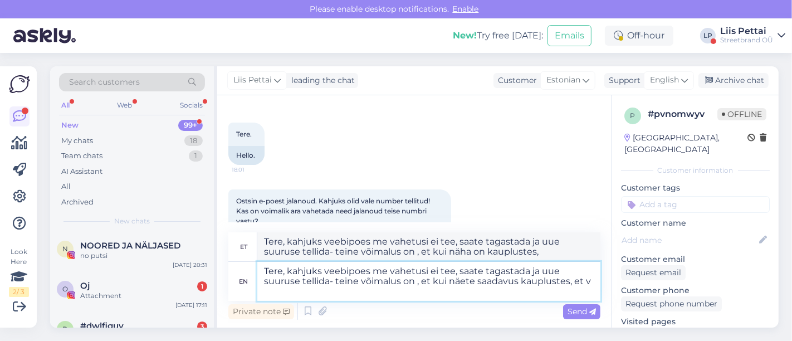
type textarea "Tere, kahjuks veebipoes me vahetusi ei tee, saate tagastada ja uue suuruse tell…"
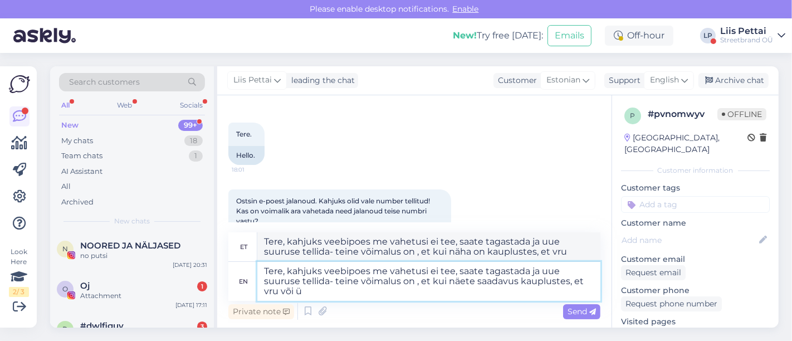
type textarea "Tere, kahjuks veebipoes me vahetusi ei tee, saate tagastada ja uue suuruse tell…"
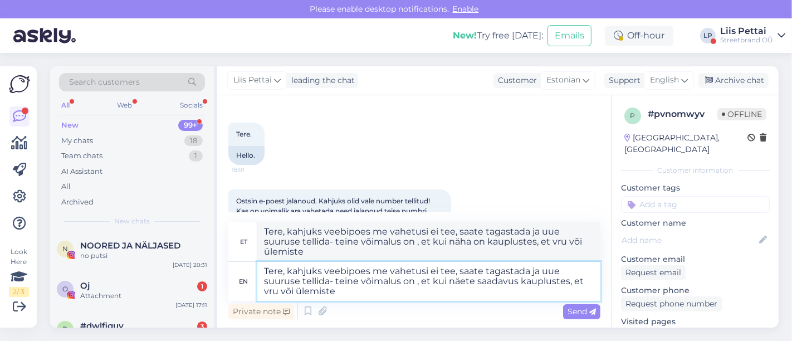
click at [268, 293] on textarea "Tere, kahjuks veebipoes me vahetusi ei tee, saate tagastada ja uue suuruse tell…" at bounding box center [428, 281] width 343 height 39
type textarea "Tere, kahjuks veebipoes me vahetusi ei tee, saate tagastada ja uue suuruse tell…"
click at [355, 293] on textarea "Tere, kahjuks veebipoes me vahetusi ei tee, saate tagastada ja uue suuruse tell…" at bounding box center [428, 281] width 343 height 39
type textarea "Tere, kahjuks veebipoes me vahetusi ei tee, saate tagastada ja uue suuruse tell…"
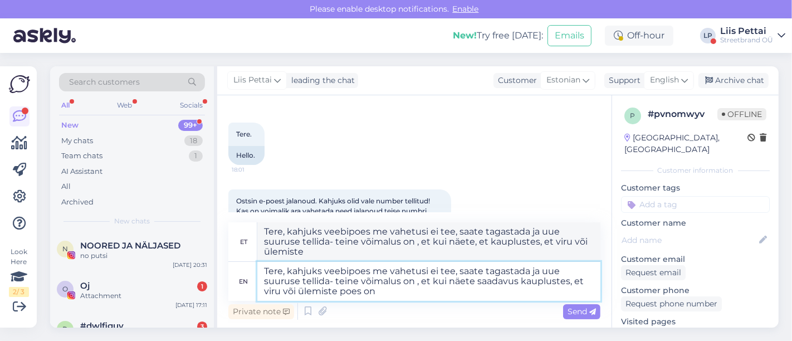
type textarea "Tere, kahjuks veebipoes me vahetusi ei tee, saate tagastada ja uue suuruse tell…"
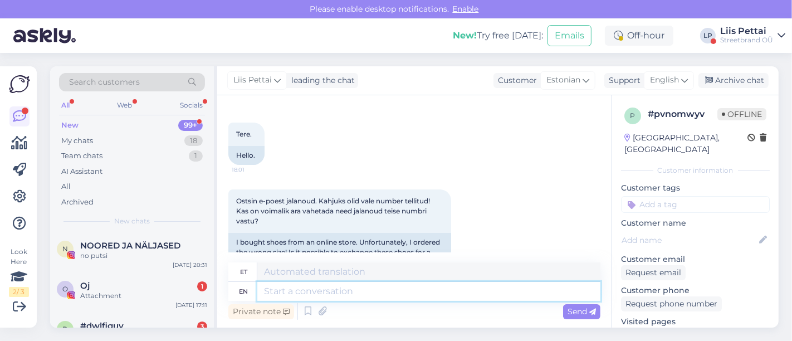
scroll to position [224, 0]
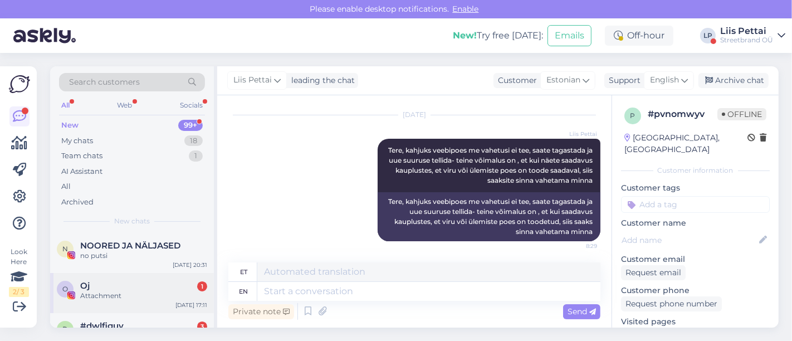
click at [105, 288] on div "Oj 1" at bounding box center [143, 286] width 127 height 10
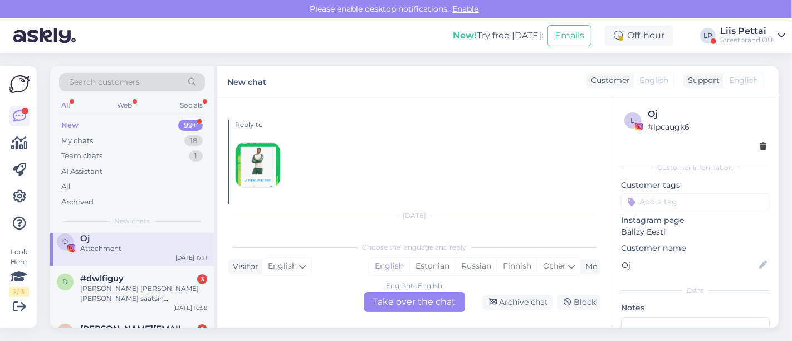
scroll to position [49, 0]
click at [105, 288] on div "[PERSON_NAME] [PERSON_NAME] [PERSON_NAME] saatsin [EMAIL_ADDRESS][DOMAIN_NAME] …" at bounding box center [143, 292] width 127 height 20
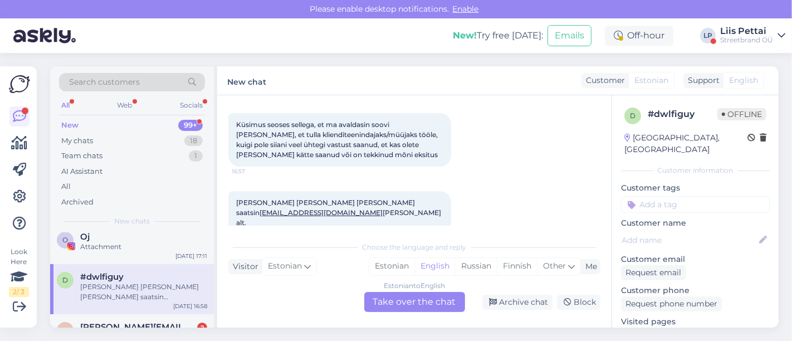
scroll to position [101, 0]
click at [130, 327] on span "[PERSON_NAME][EMAIL_ADDRESS][DOMAIN_NAME]" at bounding box center [138, 327] width 116 height 10
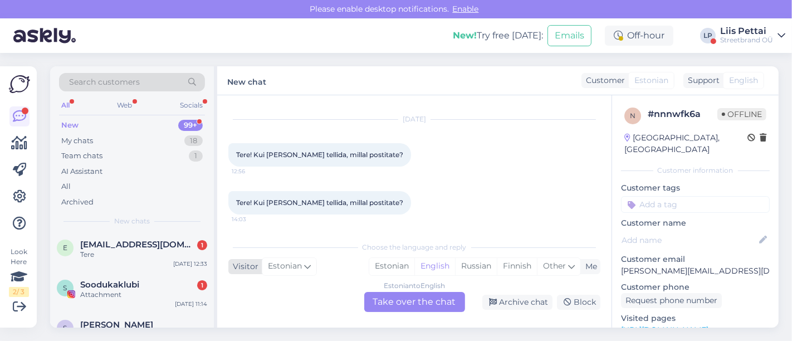
scroll to position [198, 0]
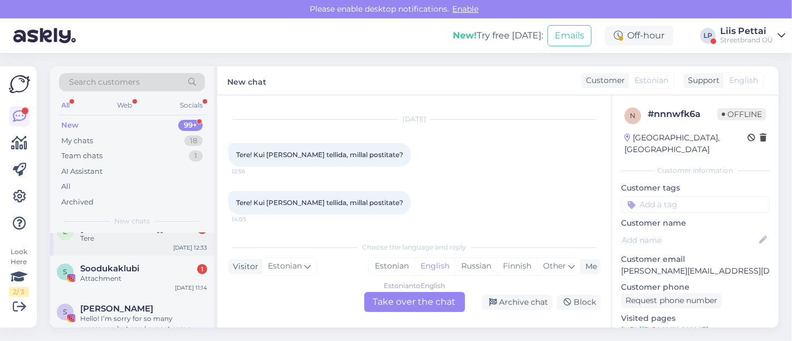
click at [78, 233] on div "e [EMAIL_ADDRESS][DOMAIN_NAME] 1 Tere" at bounding box center [132, 233] width 150 height 20
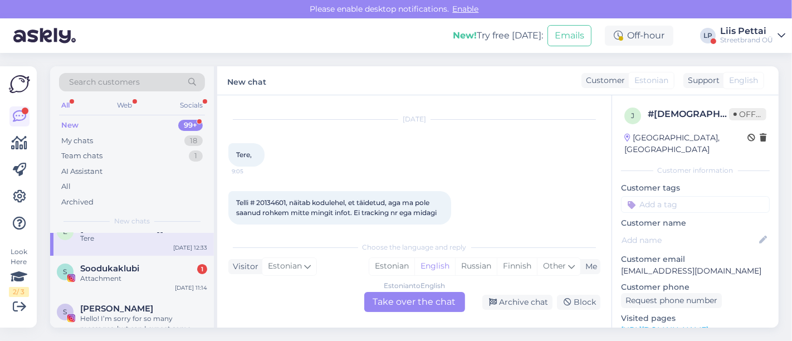
scroll to position [81, 0]
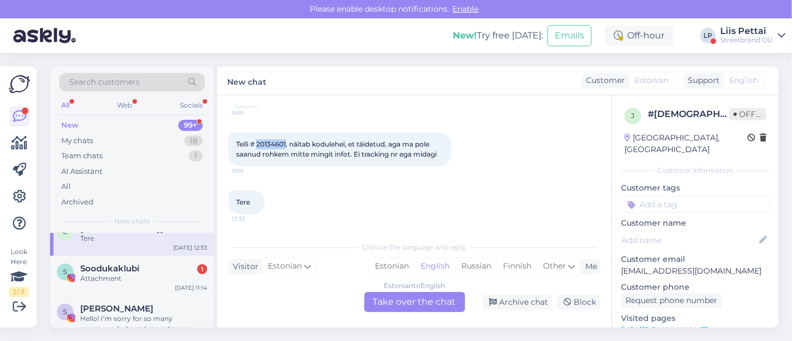
drag, startPoint x: 258, startPoint y: 145, endPoint x: 287, endPoint y: 143, distance: 29.0
click at [287, 143] on span "Telli # 20134601, näitab kodulehel, et täidetud, aga ma pole saanud rohkem mitt…" at bounding box center [336, 149] width 200 height 18
copy span "20134601"
click at [394, 296] on div "Estonian to English Take over the chat" at bounding box center [414, 302] width 101 height 20
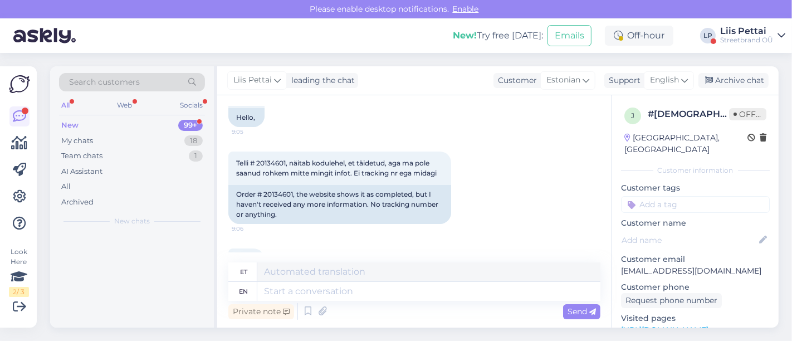
scroll to position [0, 0]
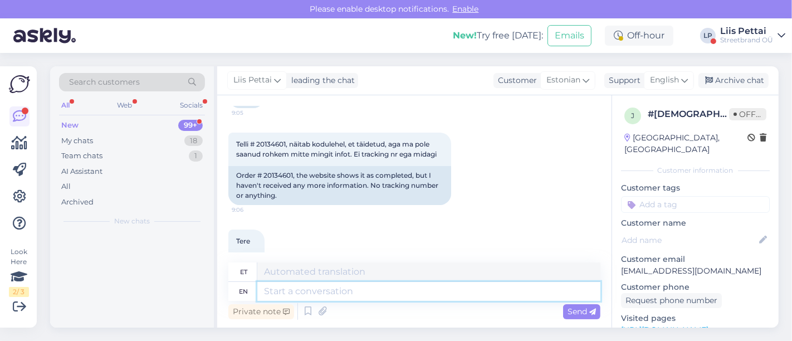
click at [361, 293] on textarea at bounding box center [428, 291] width 343 height 19
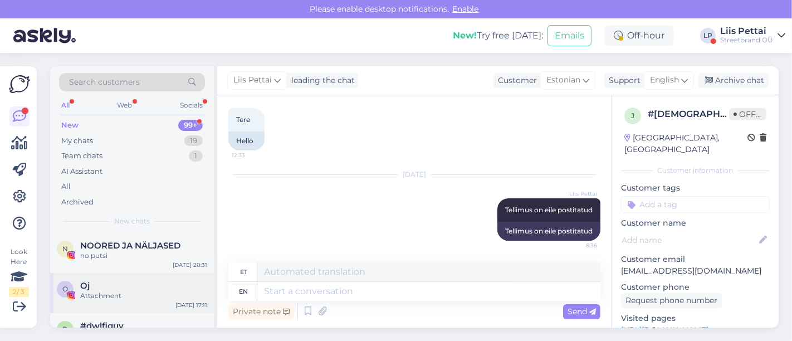
click at [122, 298] on div "Attachment" at bounding box center [143, 296] width 127 height 10
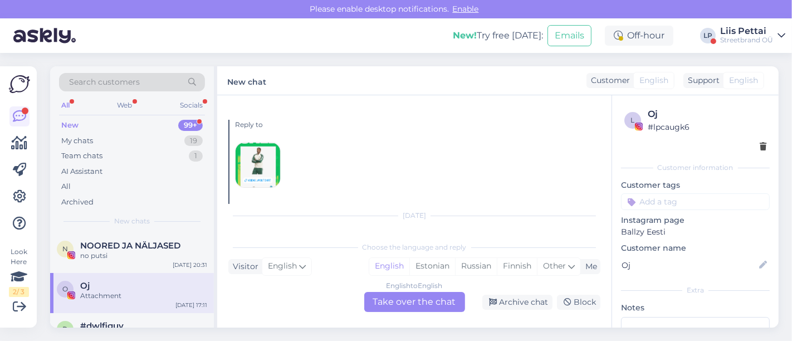
click at [114, 131] on div "New 99+" at bounding box center [132, 125] width 146 height 16
click at [111, 137] on div "My chats 19" at bounding box center [132, 141] width 146 height 16
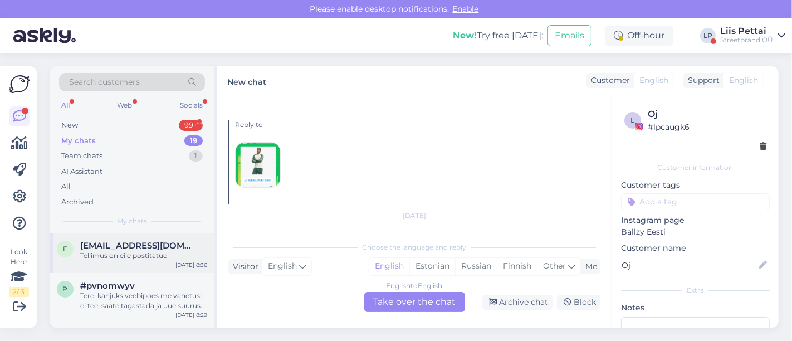
click at [104, 264] on div "e [EMAIL_ADDRESS][DOMAIN_NAME] Tellimus on eile postitatud [DATE] 8:36" at bounding box center [132, 253] width 164 height 40
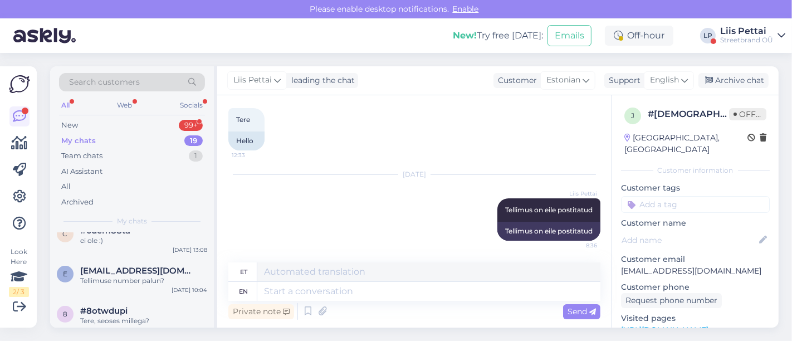
scroll to position [746, 0]
